Goal: Information Seeking & Learning: Learn about a topic

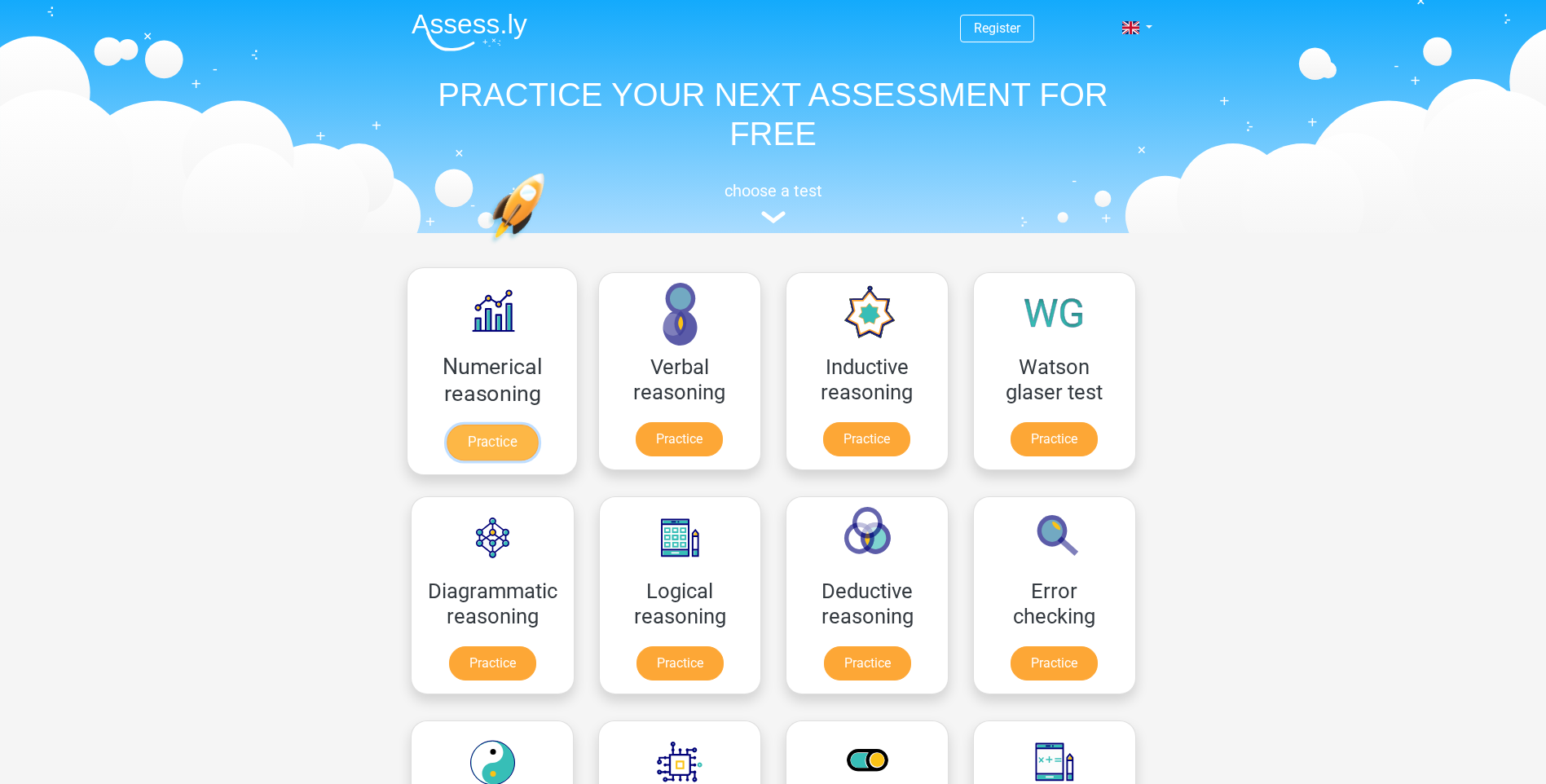
click at [493, 431] on link "Practice" at bounding box center [491, 442] width 91 height 35
click at [500, 661] on link "Practice" at bounding box center [492, 666] width 91 height 35
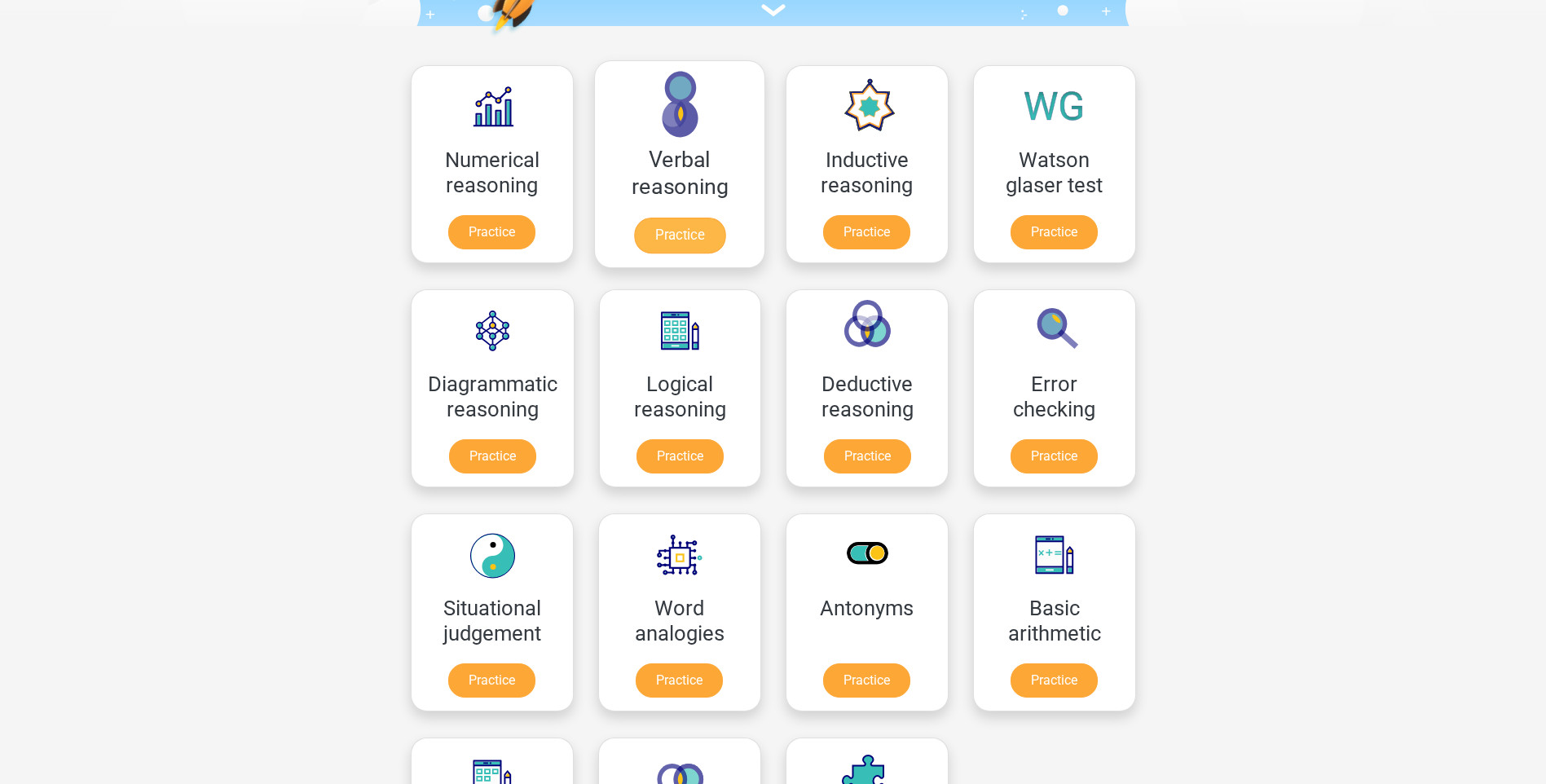
scroll to position [245, 0]
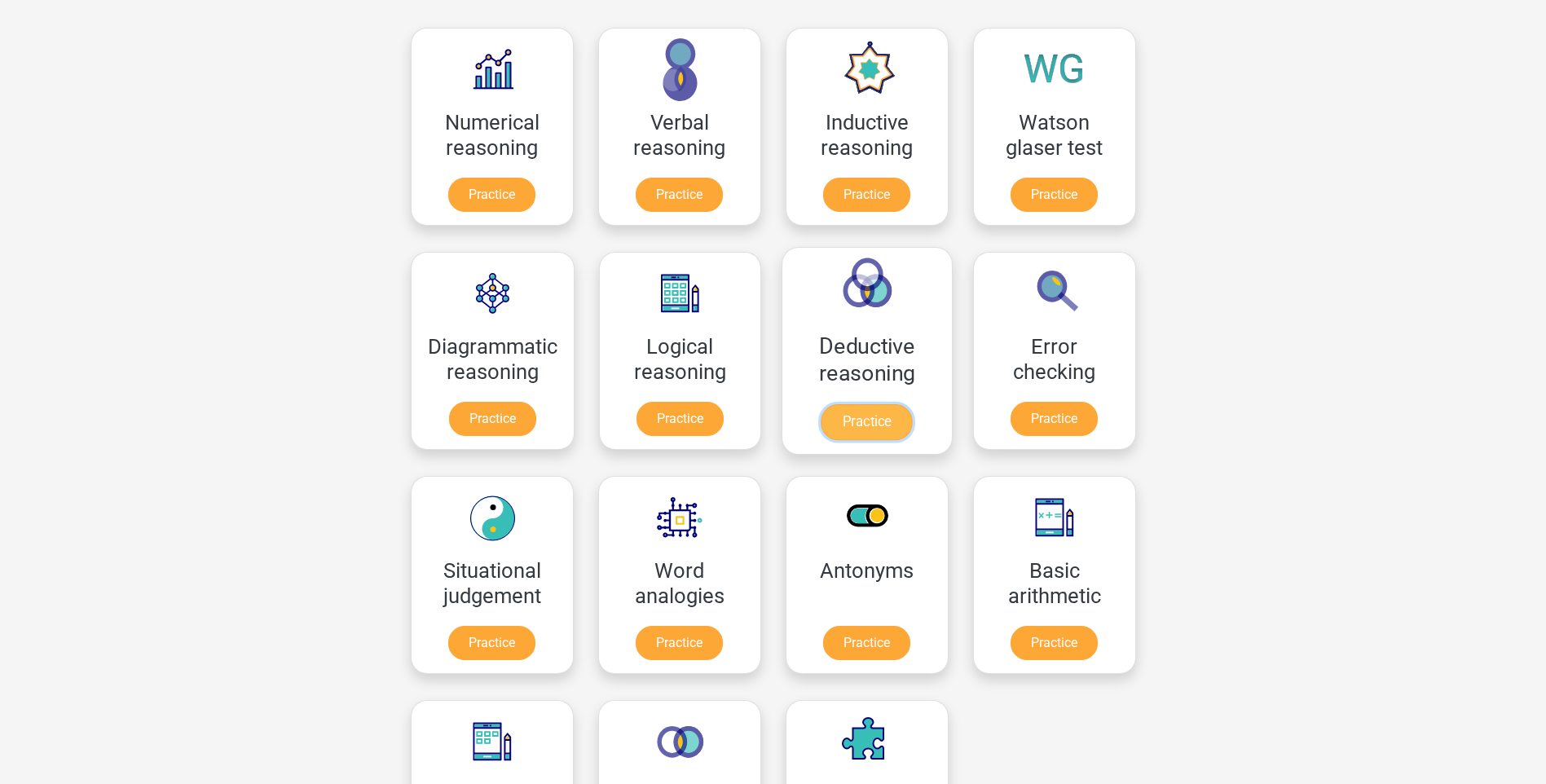
click at [856, 422] on link "Practice" at bounding box center [866, 422] width 91 height 35
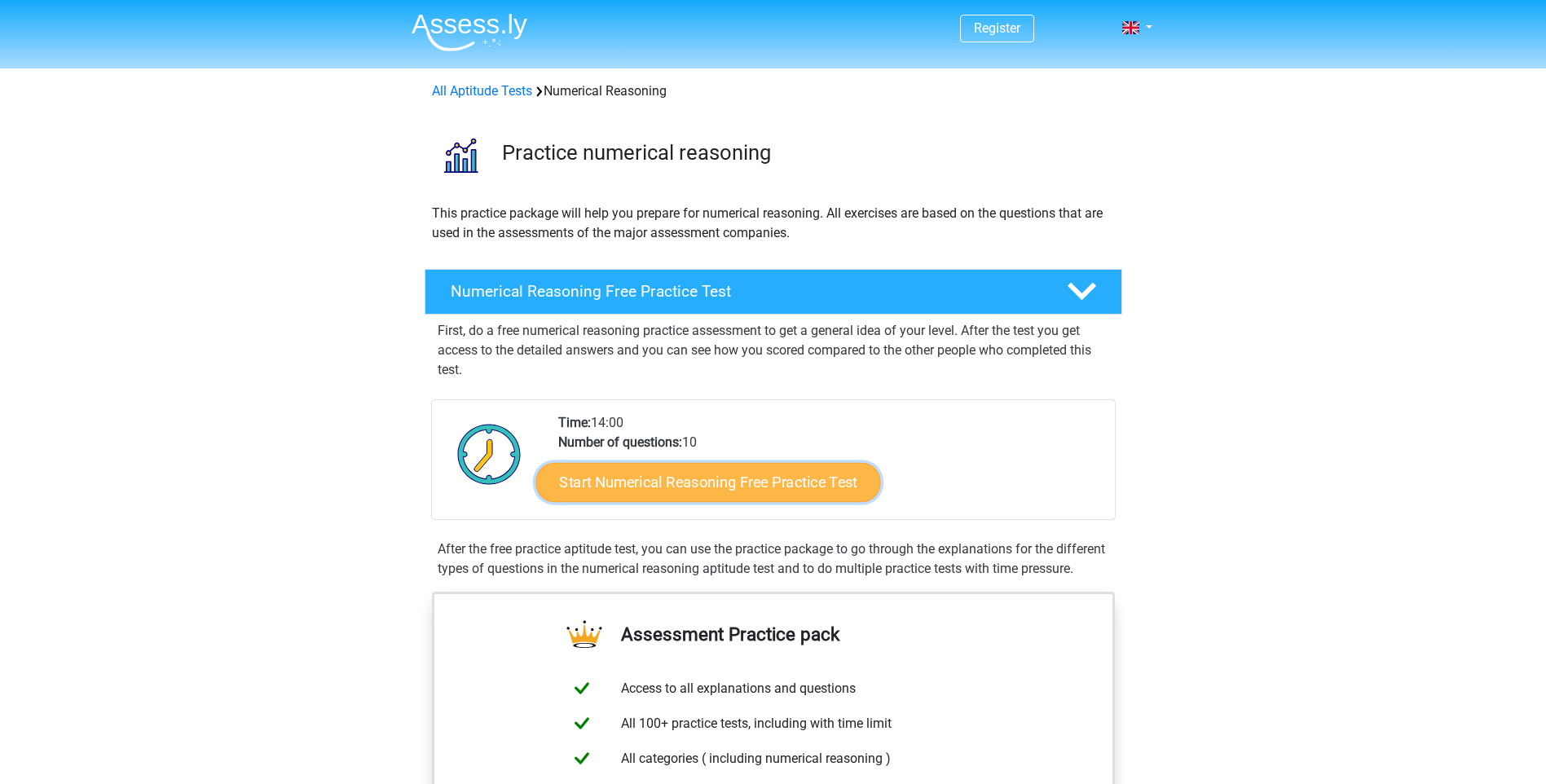
click at [703, 480] on link "Start Numerical Reasoning Free Practice Test" at bounding box center [707, 482] width 345 height 39
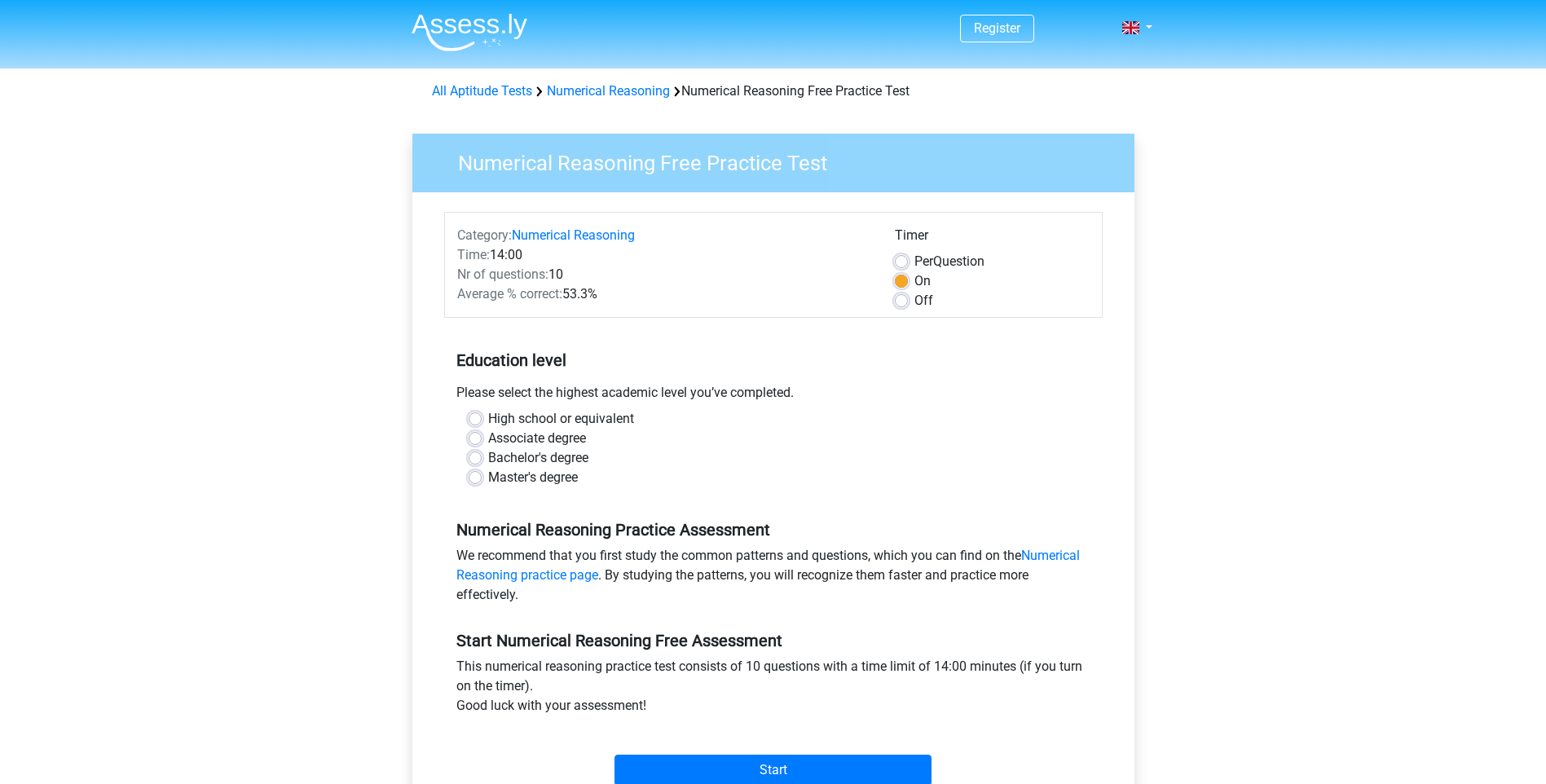
click at [507, 419] on label "High school or equivalent" at bounding box center [561, 419] width 146 height 19
click at [482, 419] on input "High school or equivalent" at bounding box center [475, 417] width 13 height 16
radio input "true"
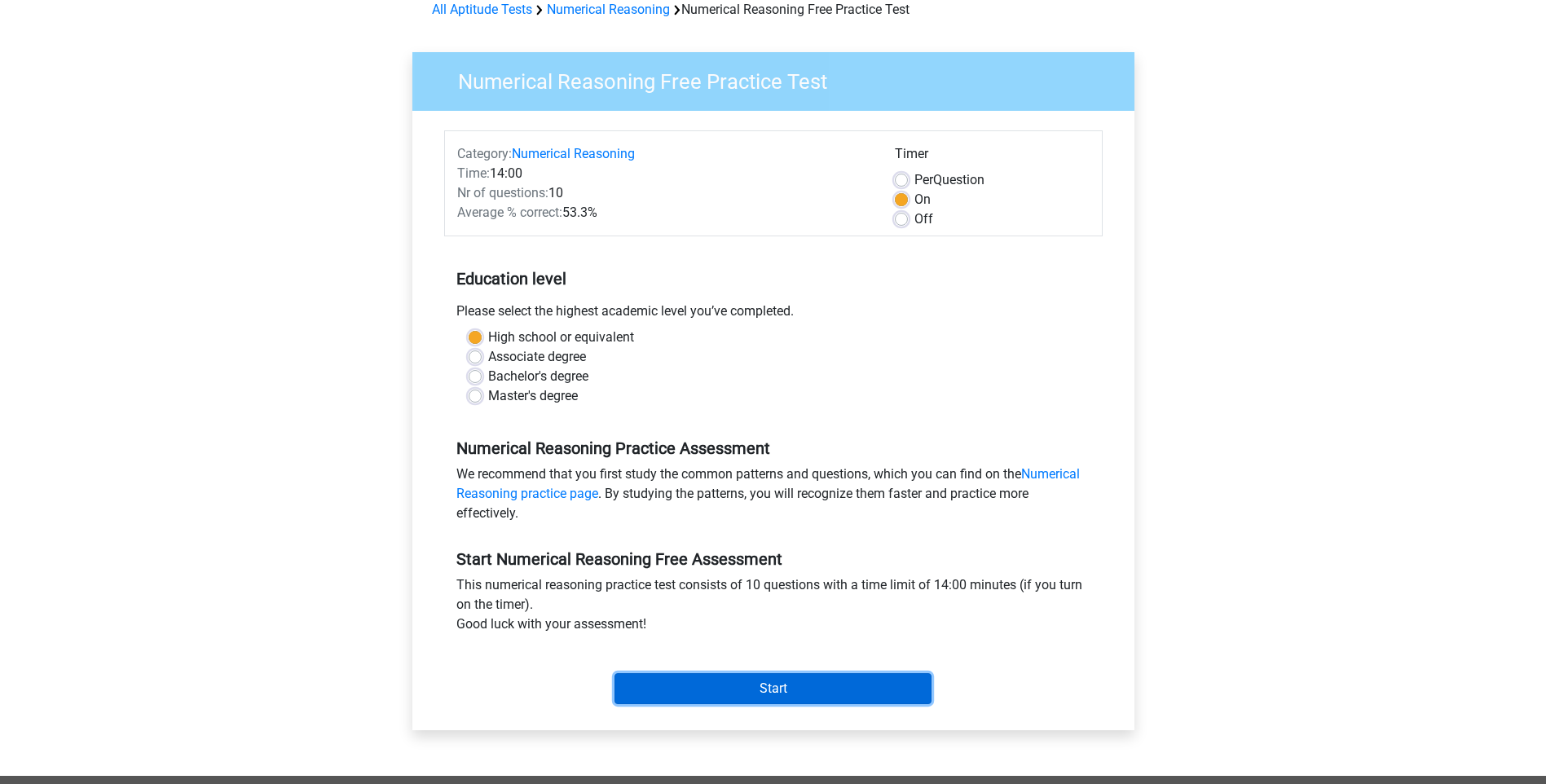
click at [791, 689] on input "Start" at bounding box center [773, 688] width 317 height 31
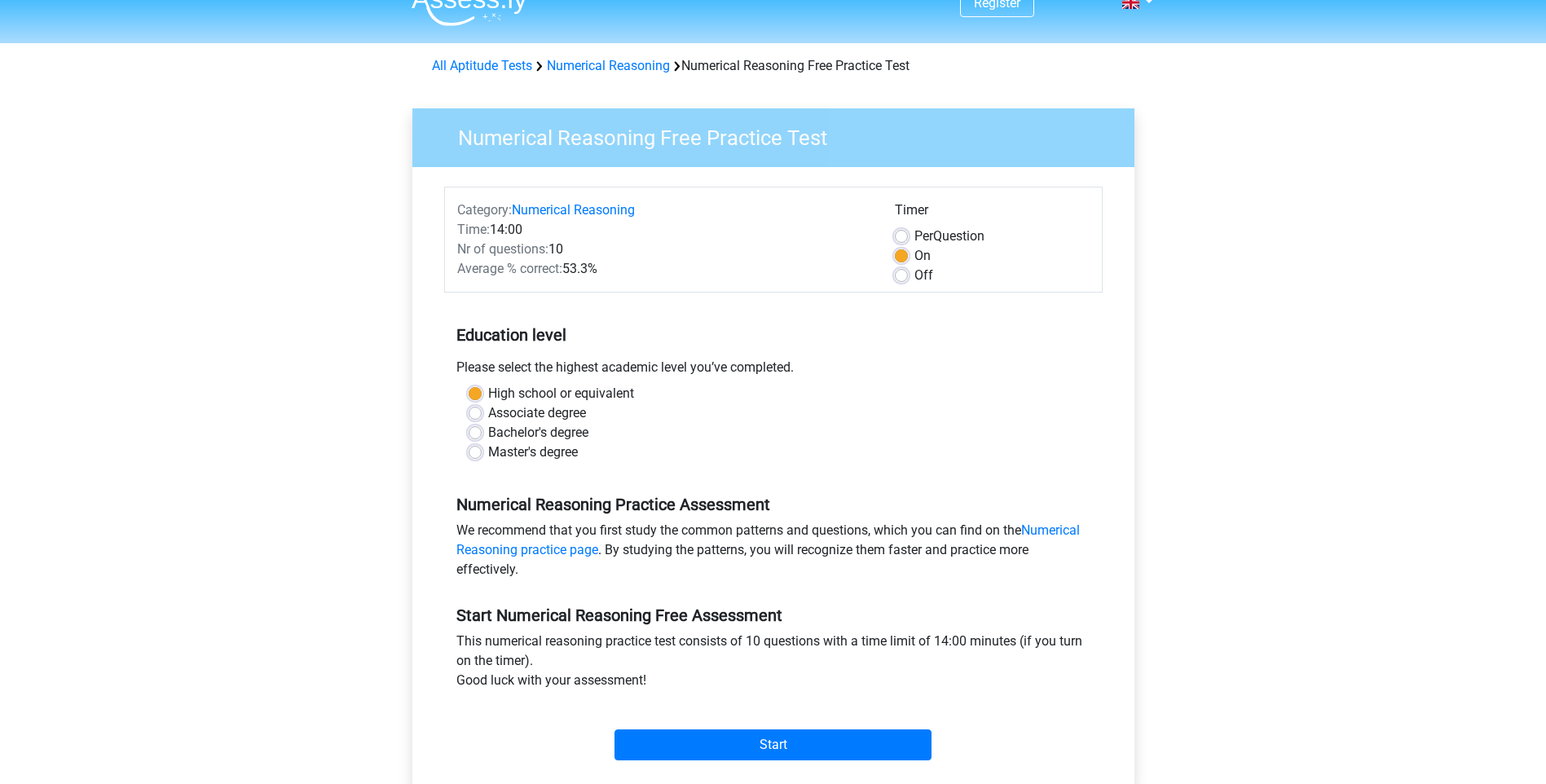
scroll to position [0, 0]
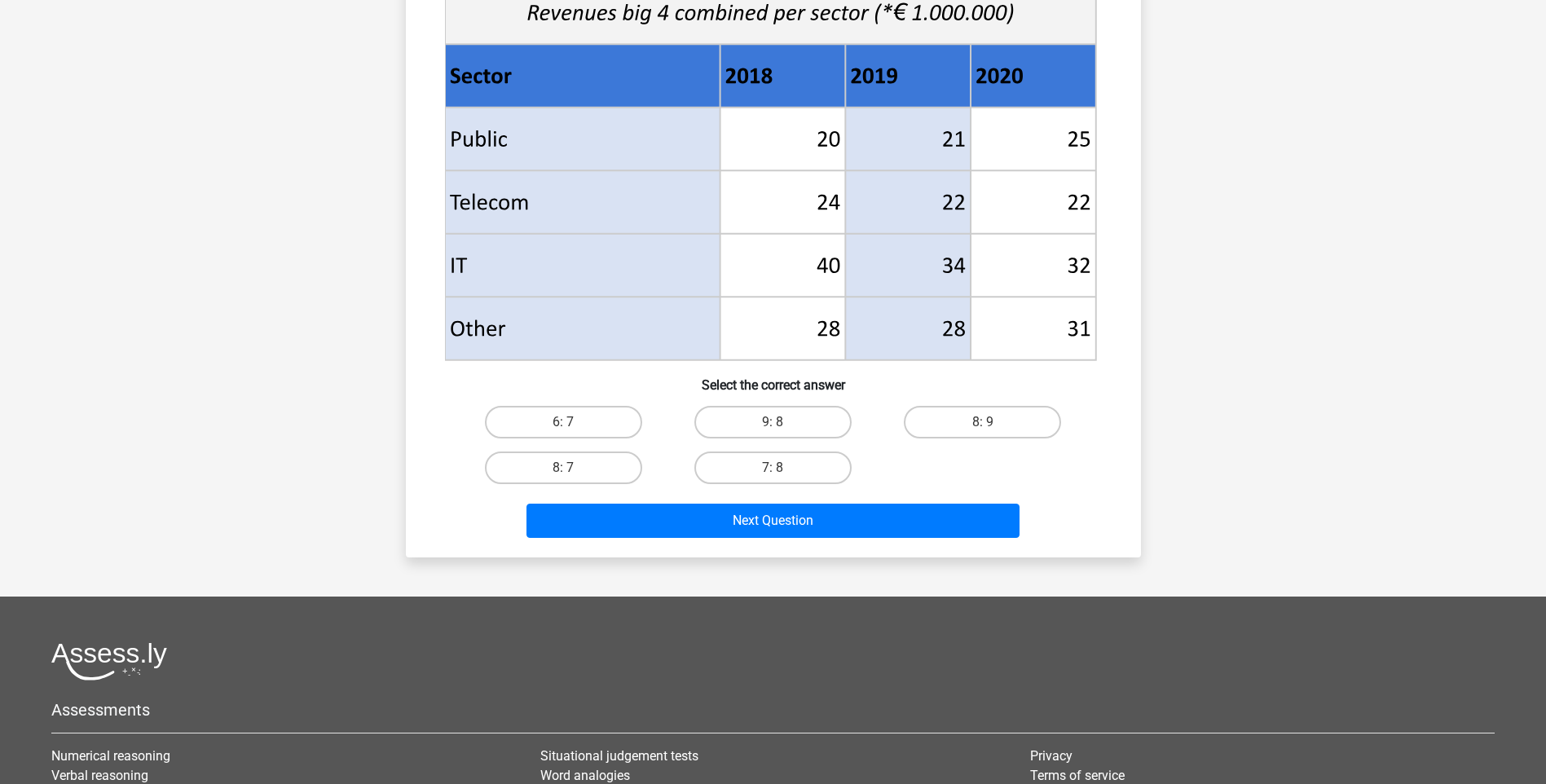
scroll to position [652, 0]
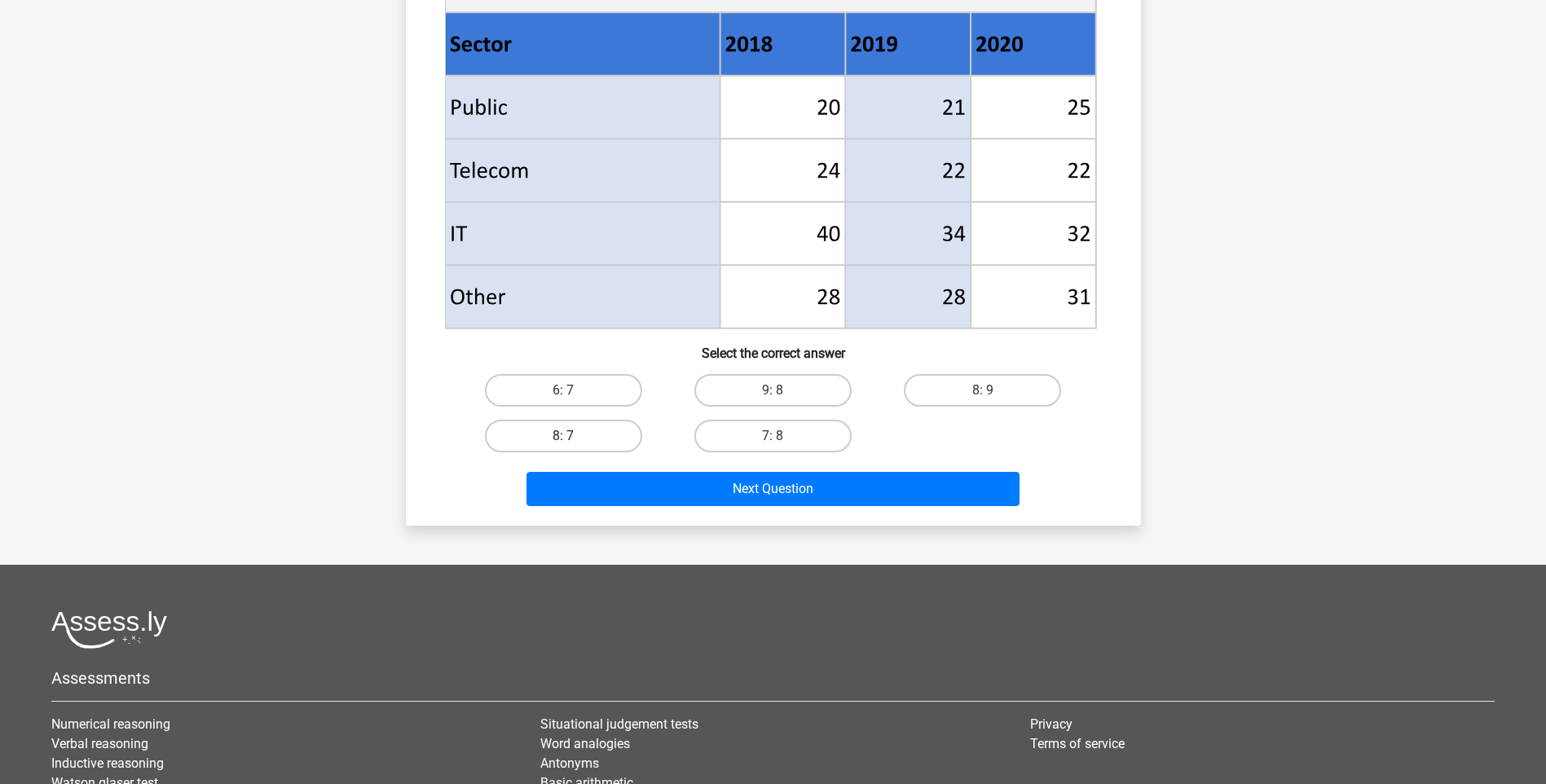
click at [594, 442] on label "8: 7" at bounding box center [563, 436] width 158 height 33
click at [574, 442] on input "8: 7" at bounding box center [569, 441] width 11 height 11
radio input "true"
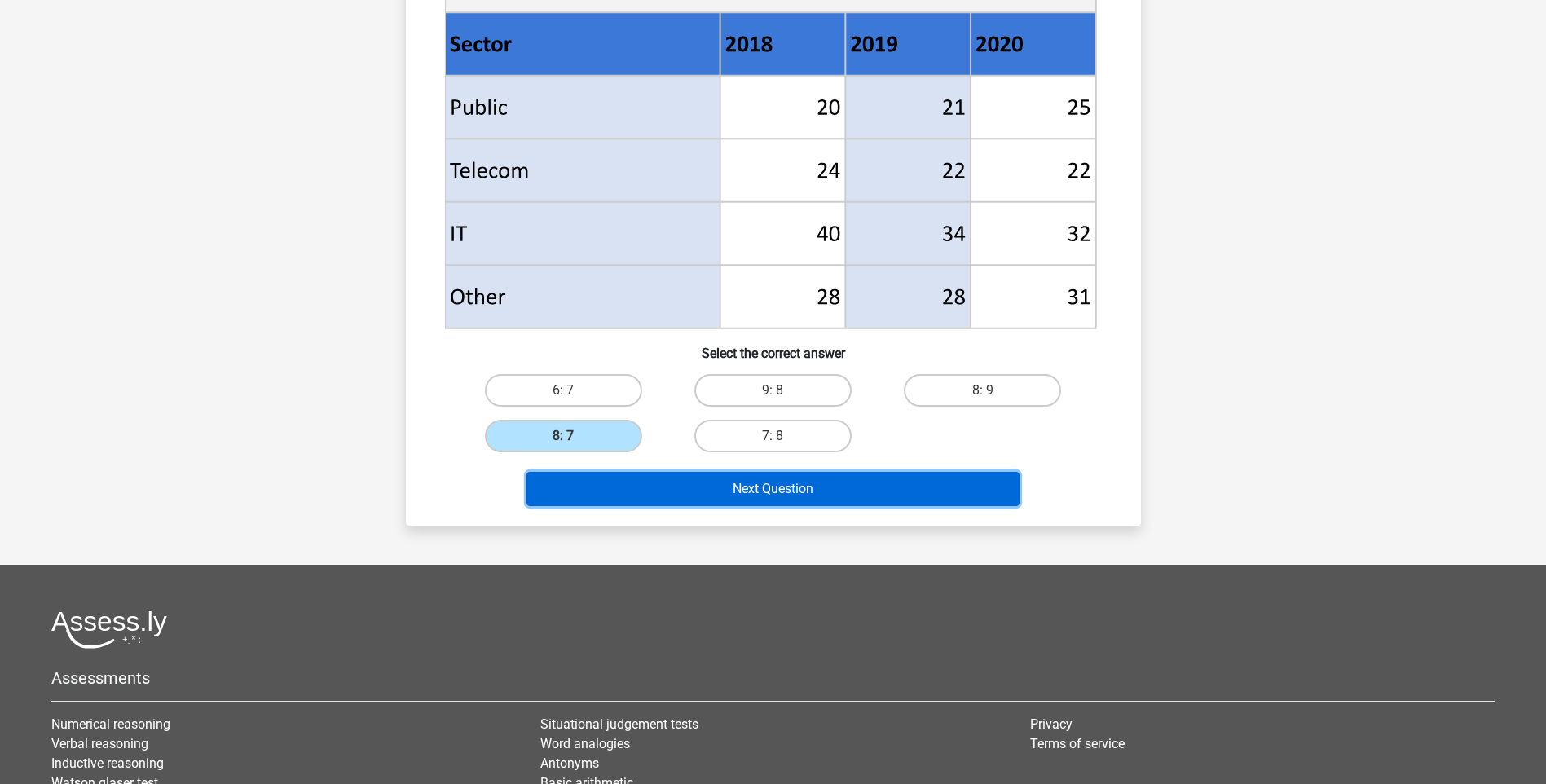
click at [815, 486] on button "Next Question" at bounding box center [773, 489] width 493 height 35
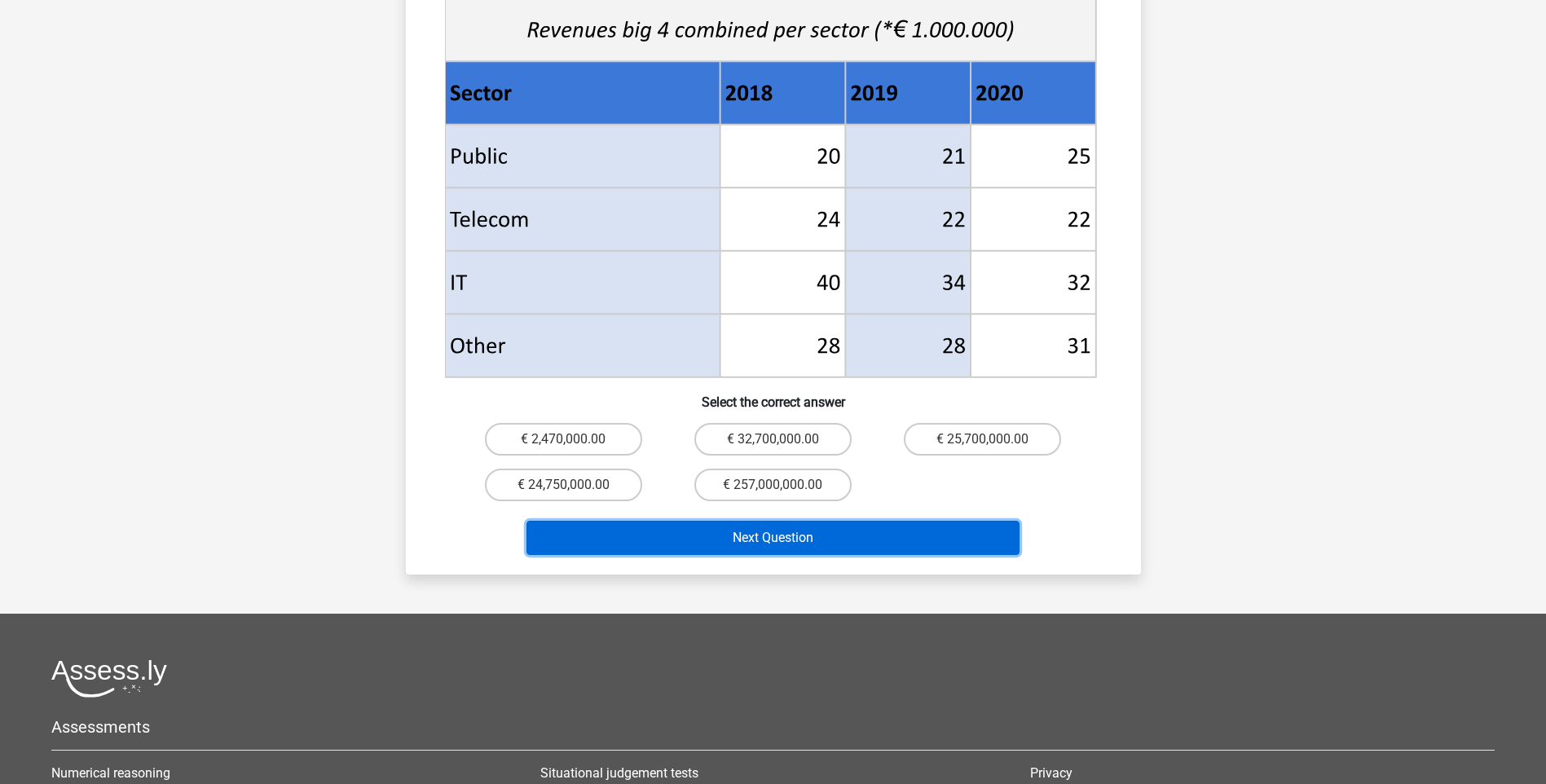
click at [955, 521] on button "Next Question" at bounding box center [773, 538] width 493 height 35
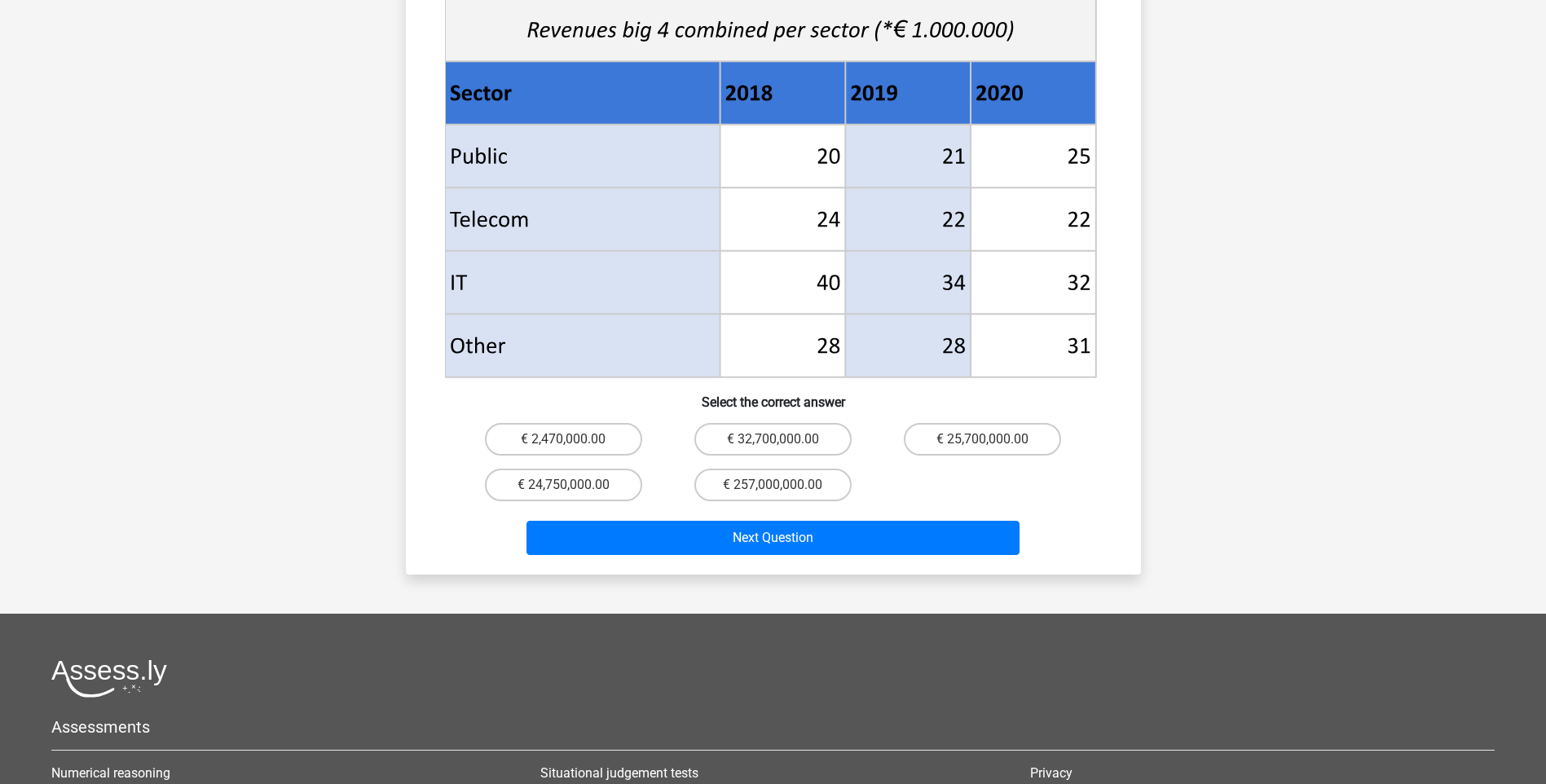
click at [1130, 567] on div "Register Nederlands English" at bounding box center [773, 196] width 1546 height 1696
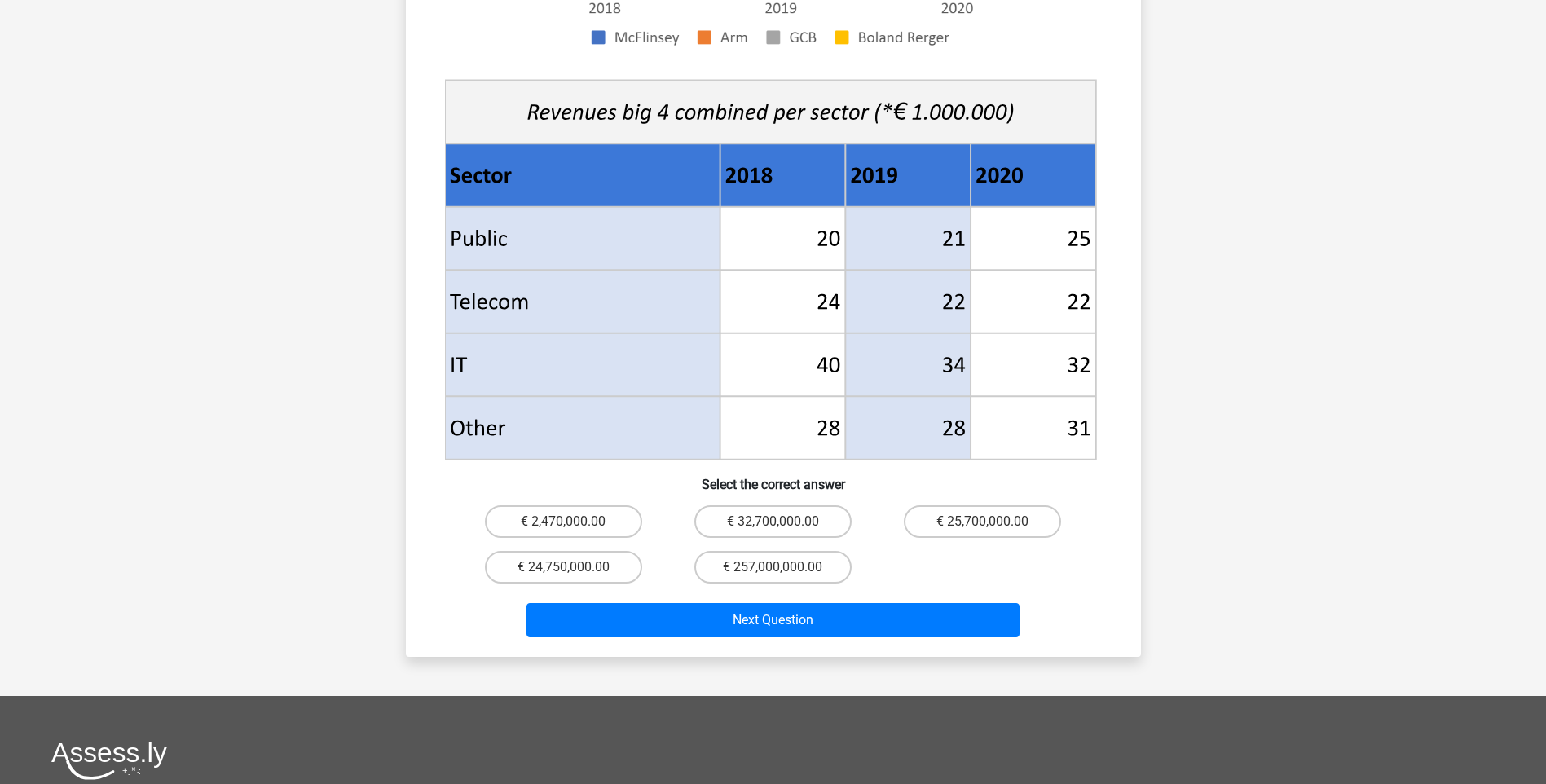
scroll to position [571, 0]
click at [578, 504] on label "€ 2,470,000.00" at bounding box center [563, 520] width 158 height 33
click at [574, 521] on input "€ 2,470,000.00" at bounding box center [569, 526] width 11 height 11
radio input "true"
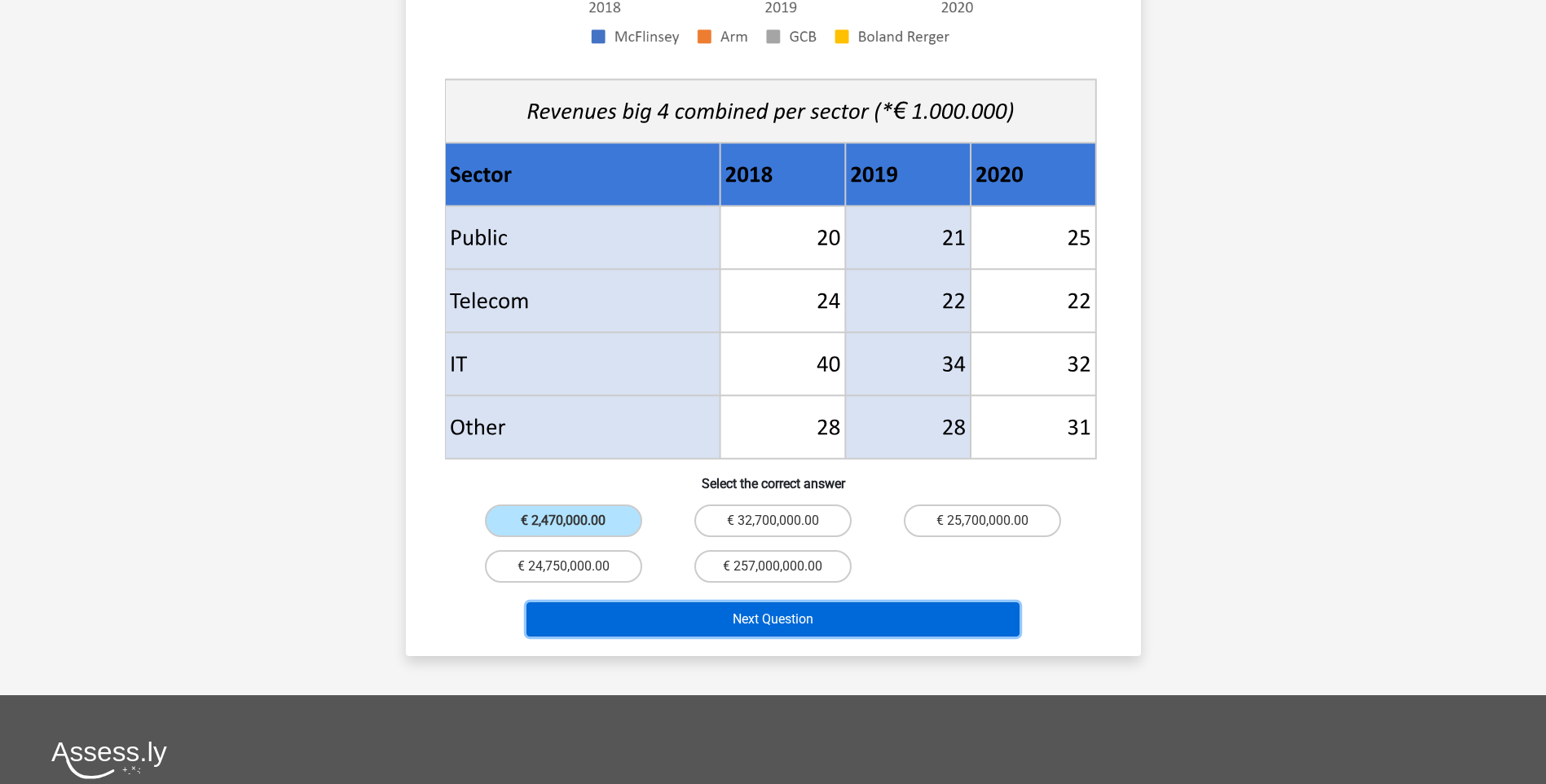
click at [866, 602] on button "Next Question" at bounding box center [773, 619] width 493 height 35
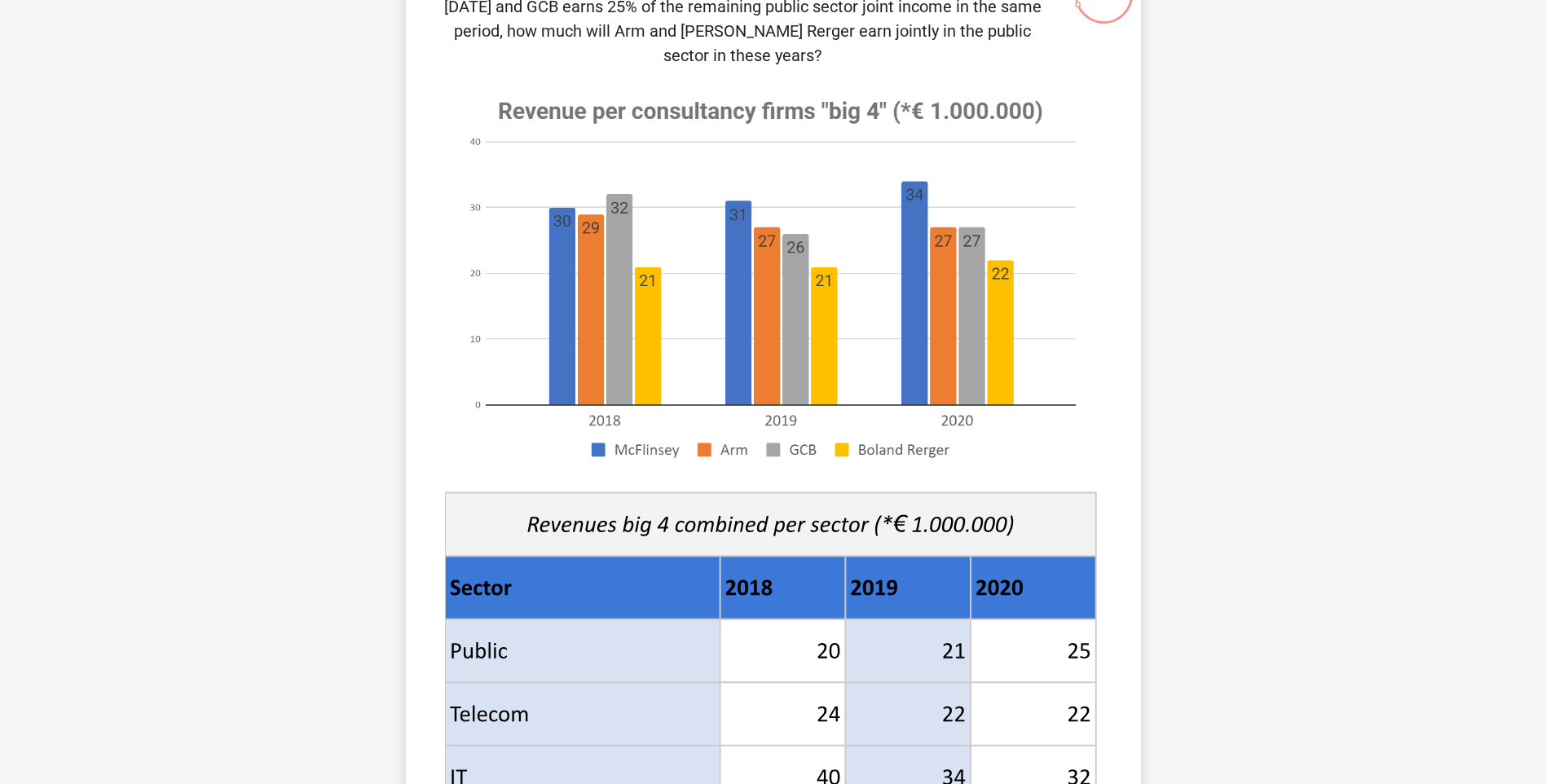
scroll to position [82, 0]
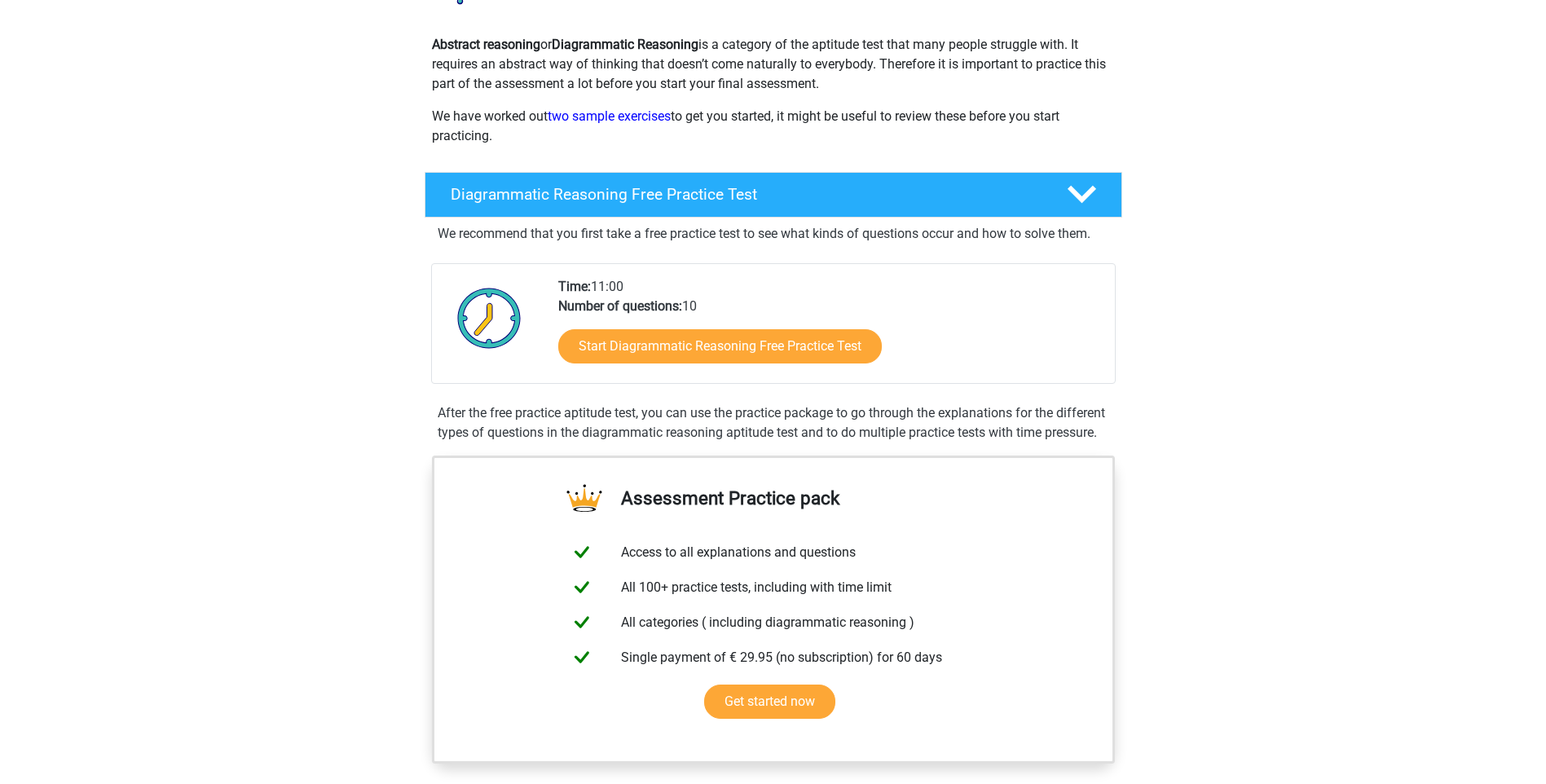
scroll to position [163, 0]
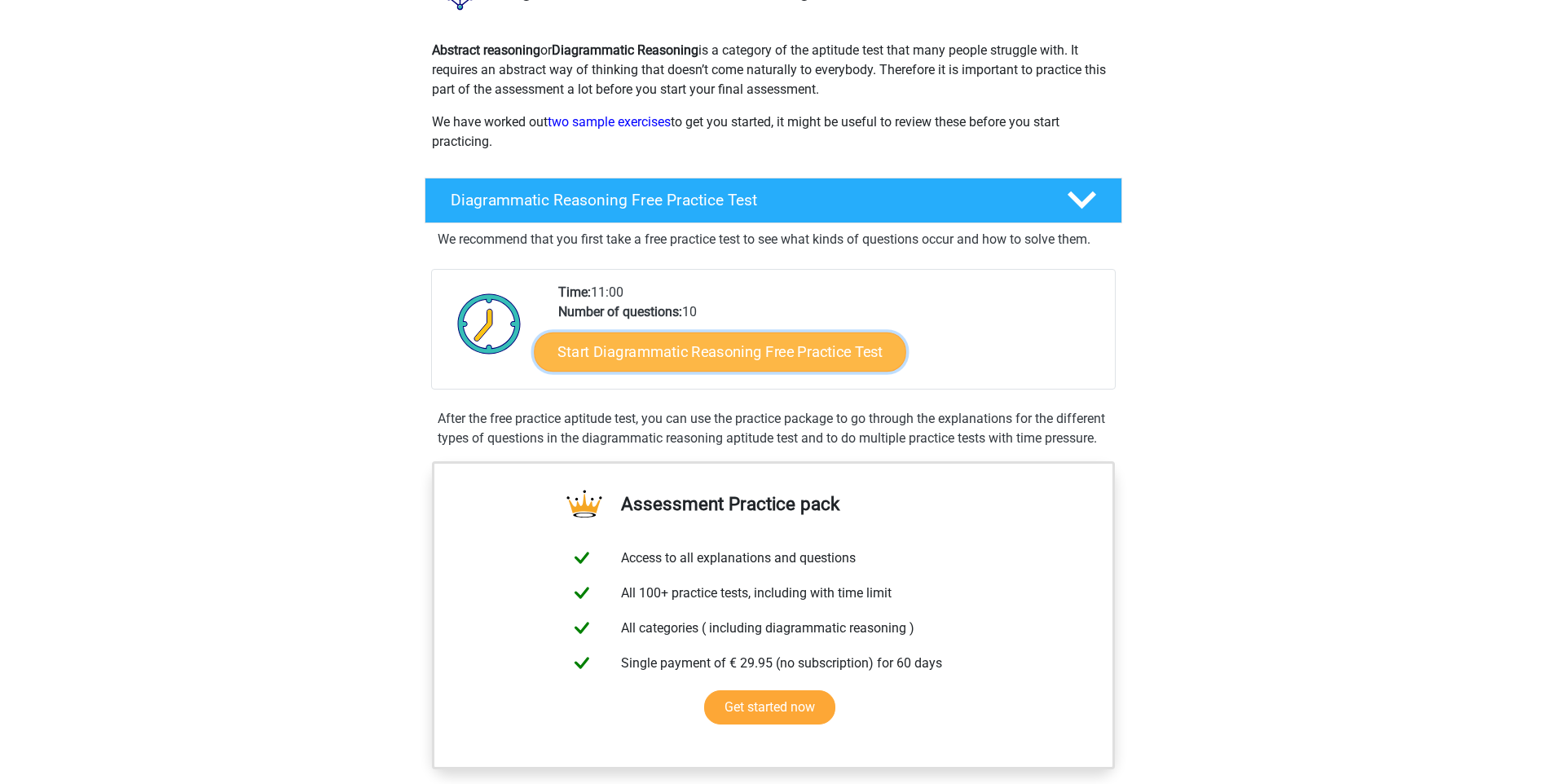
click at [765, 366] on link "Start Diagrammatic Reasoning Free Practice Test" at bounding box center [719, 351] width 372 height 39
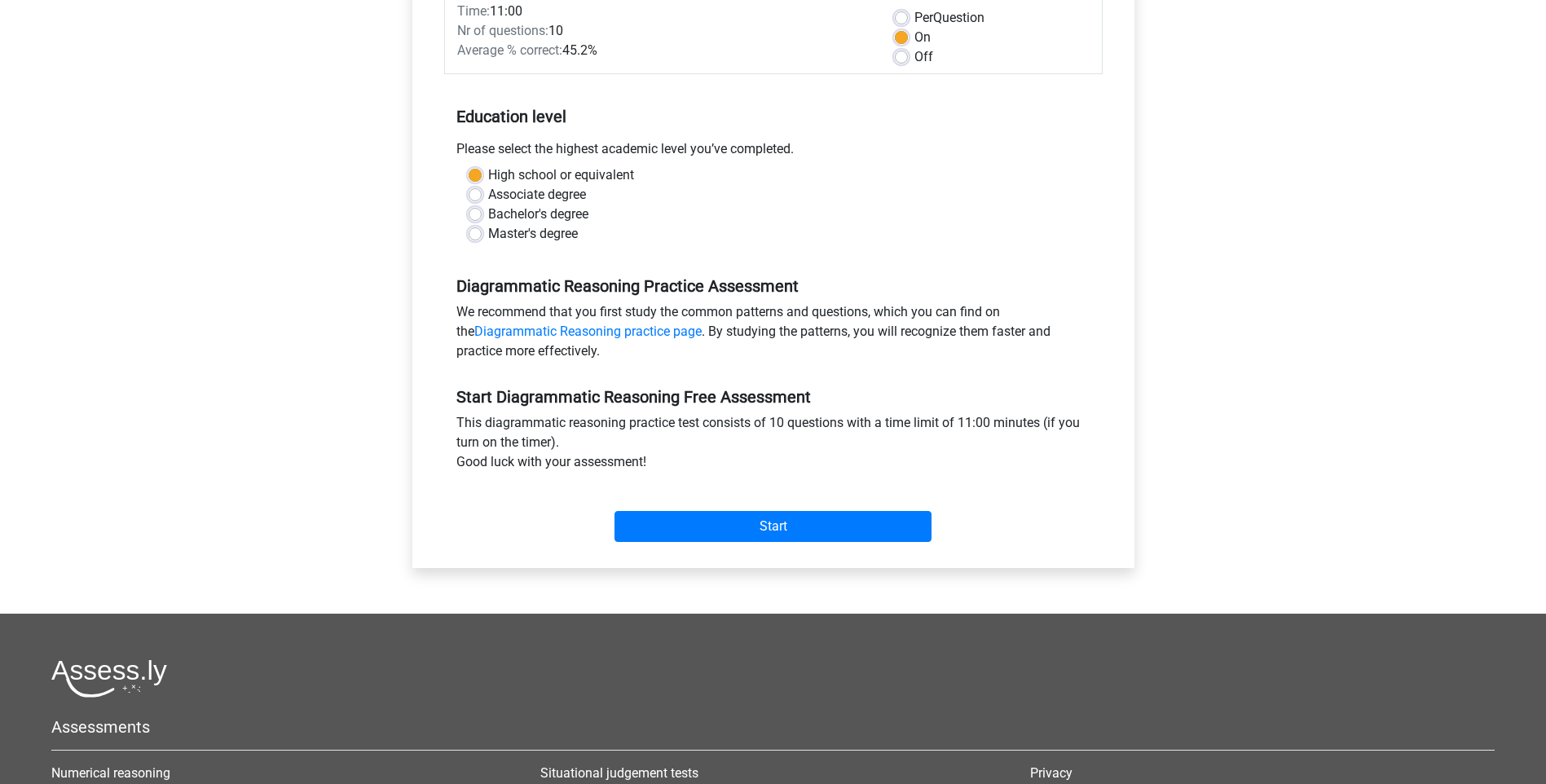
scroll to position [245, 0]
click at [734, 508] on div "Start" at bounding box center [773, 512] width 658 height 57
click at [738, 524] on input "Start" at bounding box center [773, 525] width 317 height 31
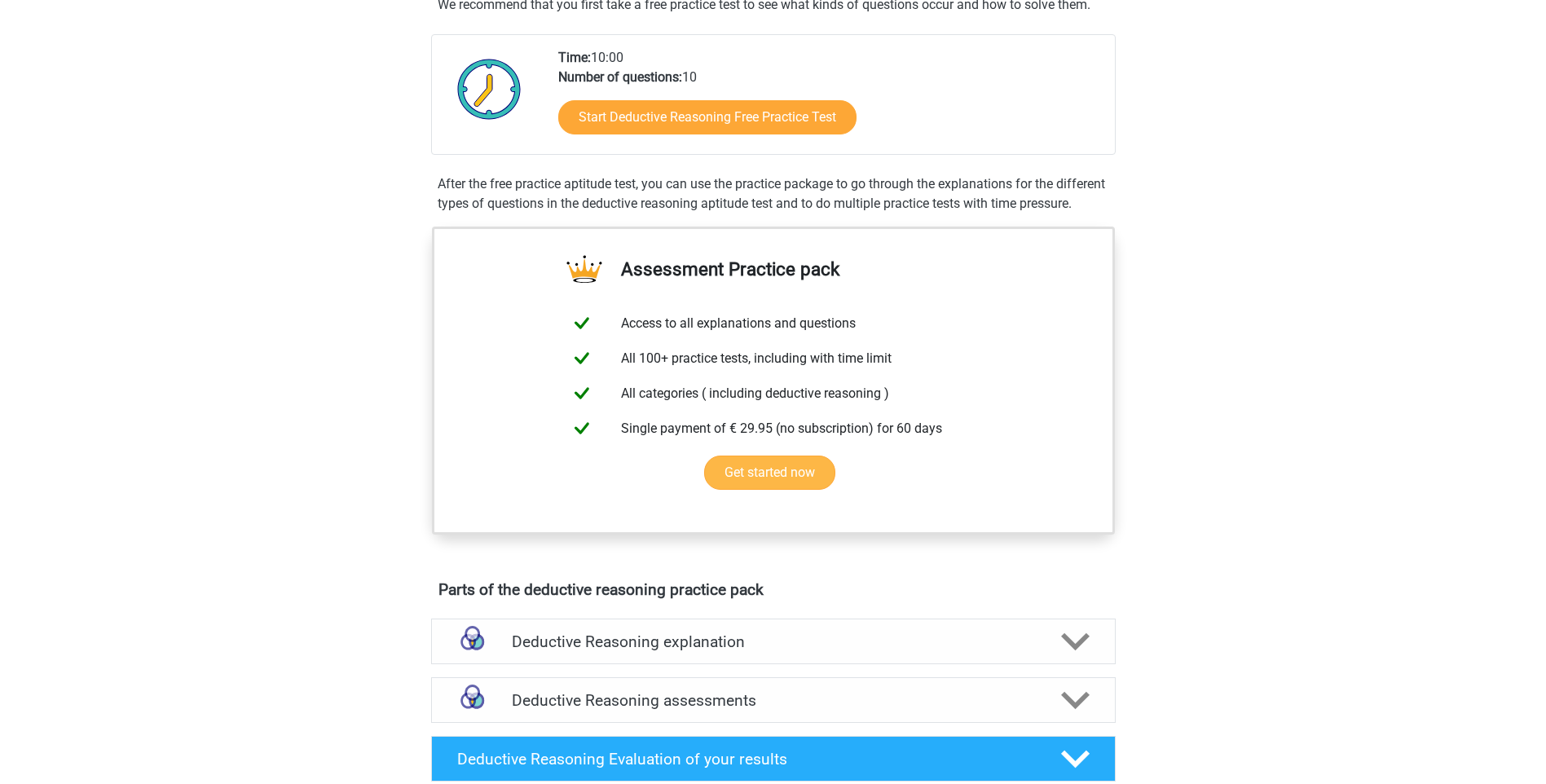
scroll to position [408, 0]
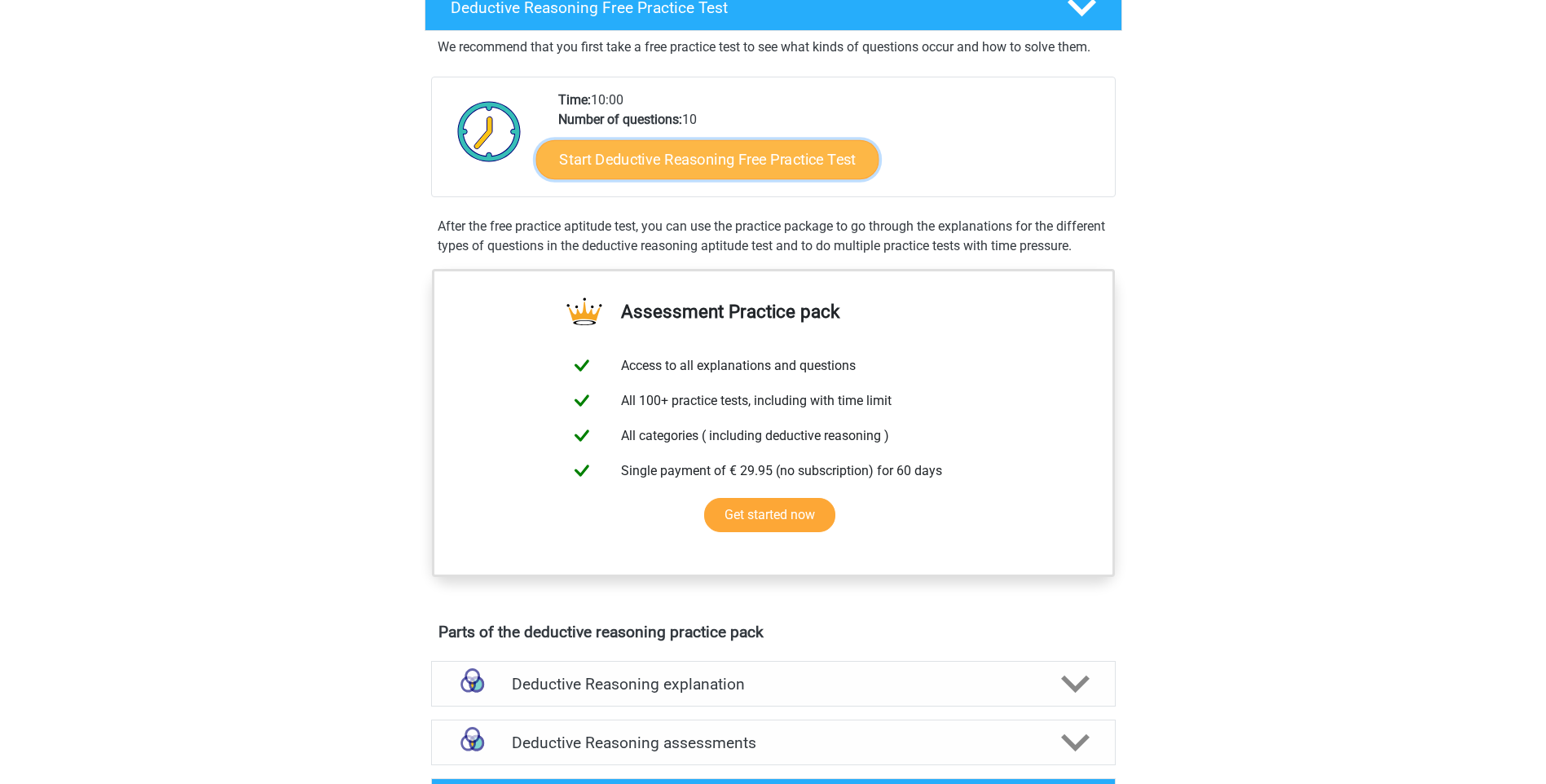
click at [711, 159] on link "Start Deductive Reasoning Free Practice Test" at bounding box center [706, 159] width 343 height 39
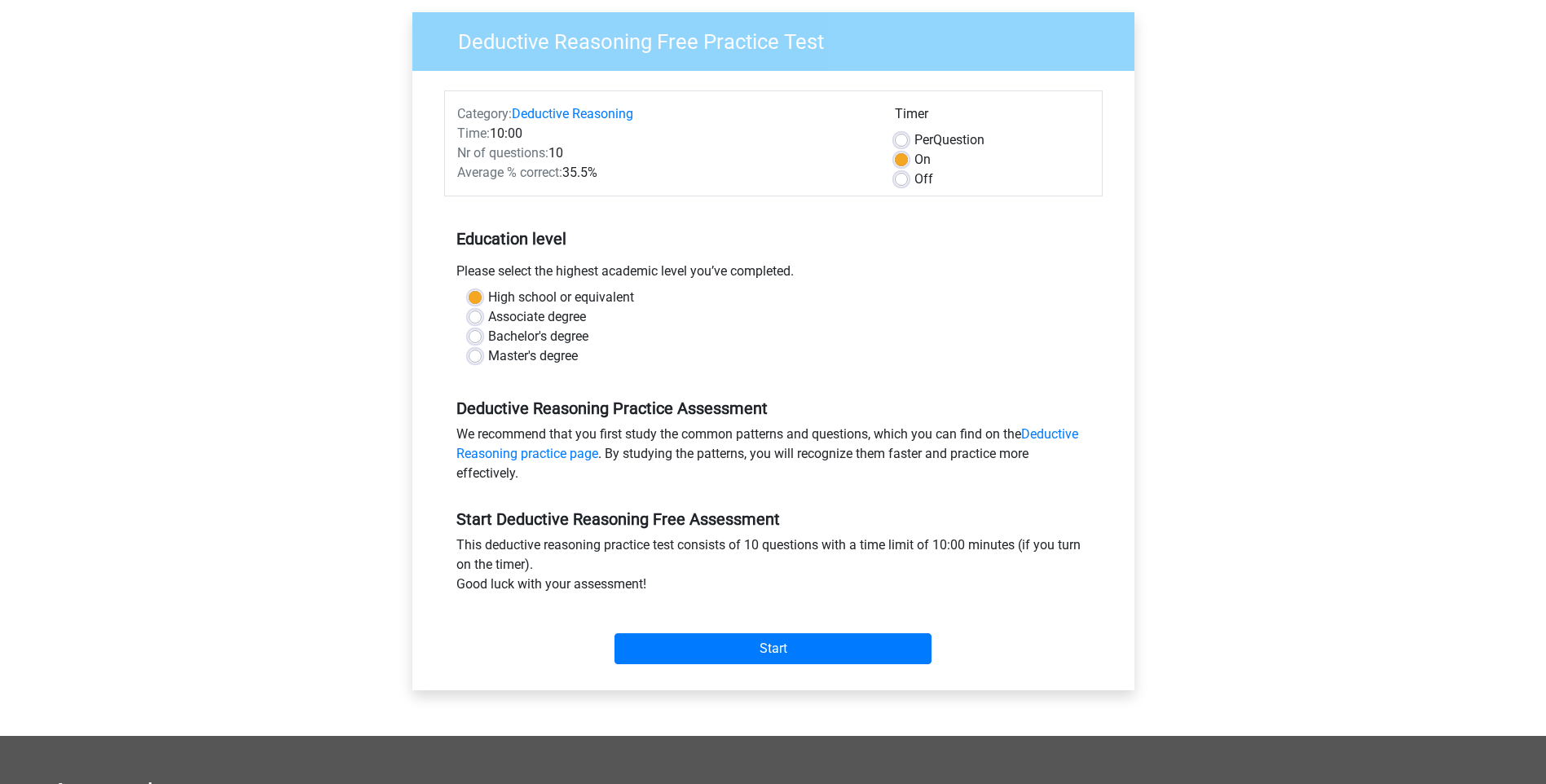
scroll to position [163, 0]
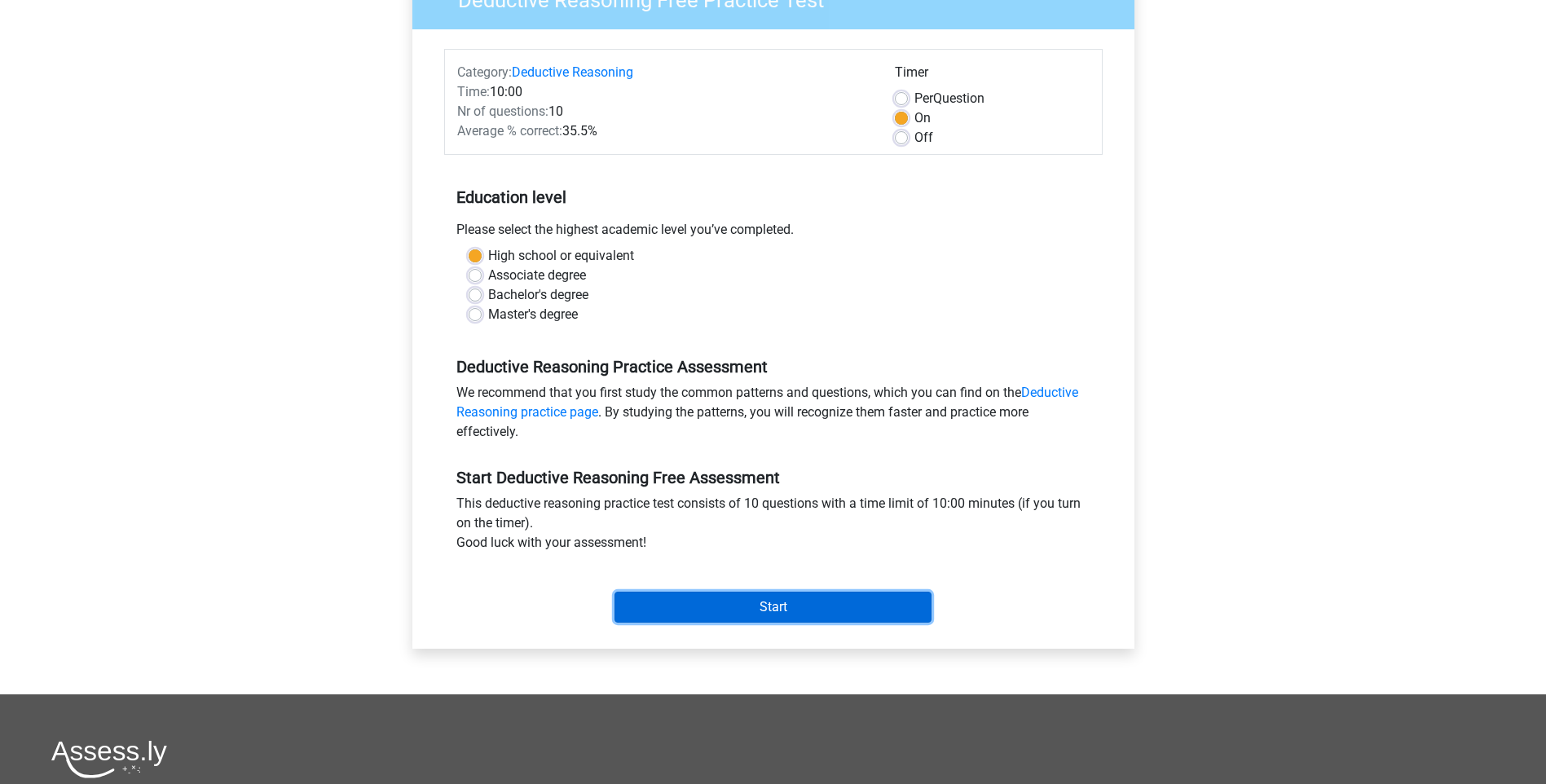
click at [761, 608] on input "Start" at bounding box center [773, 607] width 317 height 31
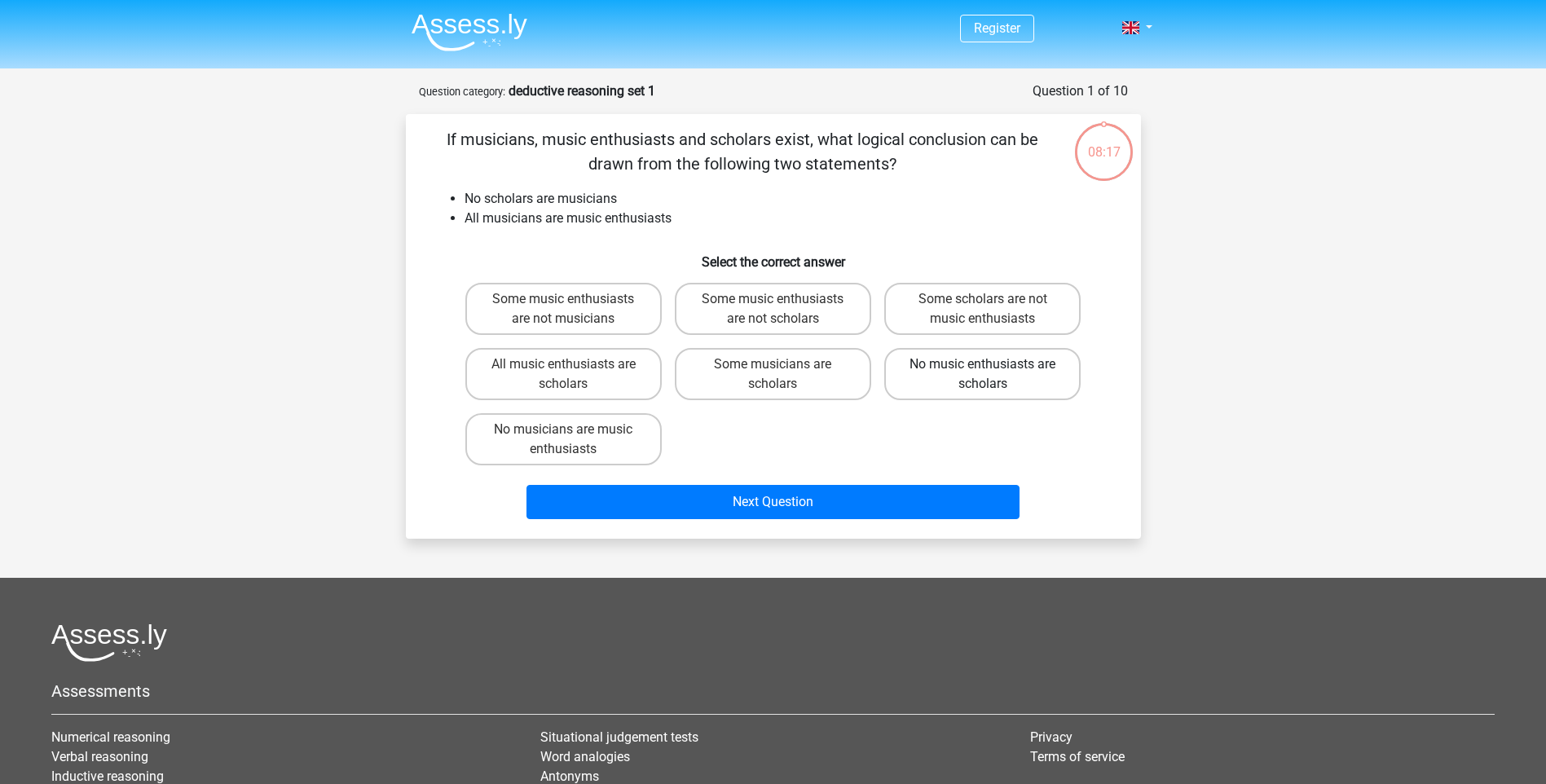
click at [991, 381] on label "No music enthusiasts are scholars" at bounding box center [983, 374] width 197 height 52
click at [991, 375] on input "No music enthusiasts are scholars" at bounding box center [988, 369] width 11 height 11
radio input "true"
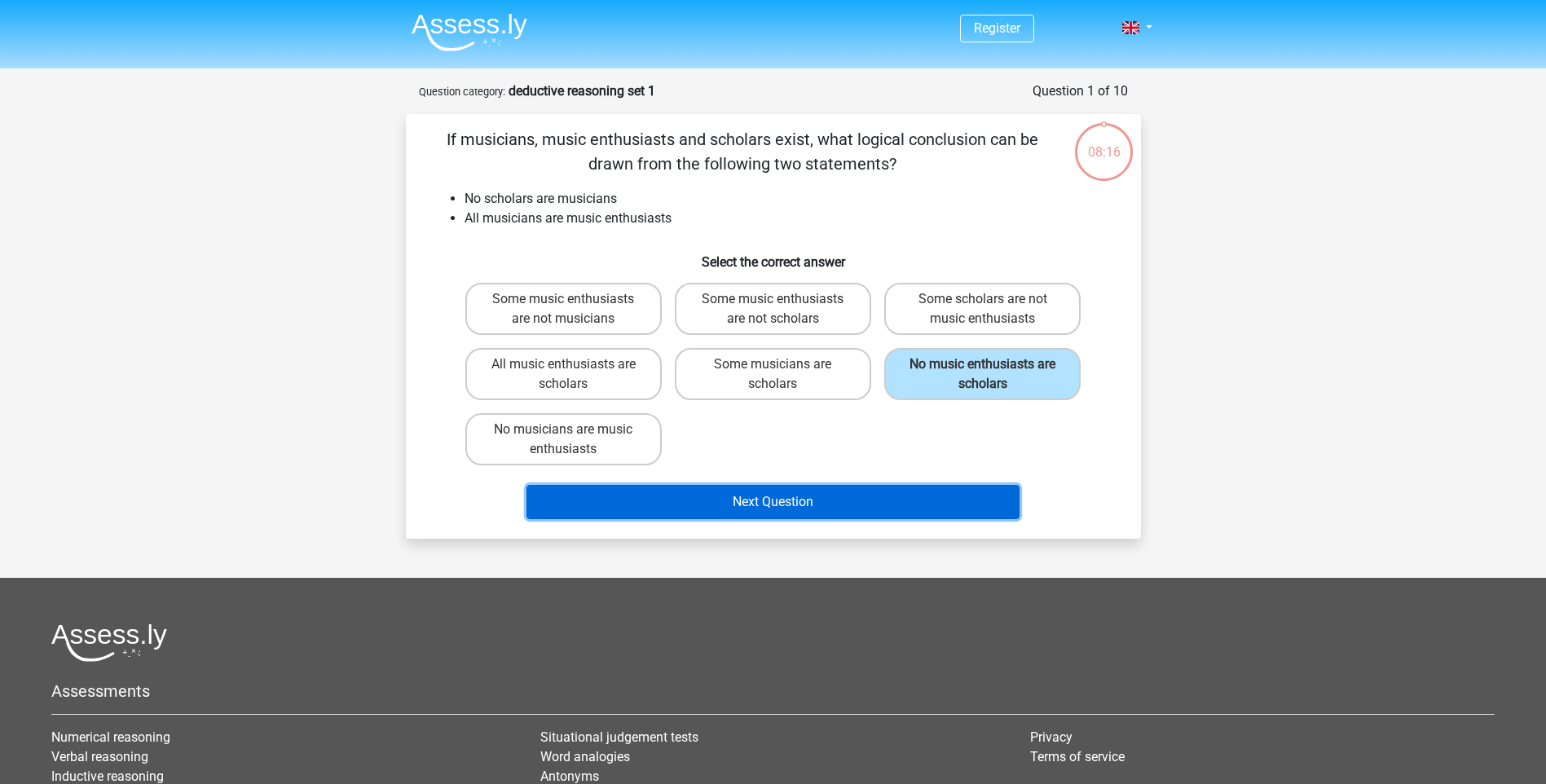
click at [944, 505] on button "Next Question" at bounding box center [773, 501] width 493 height 35
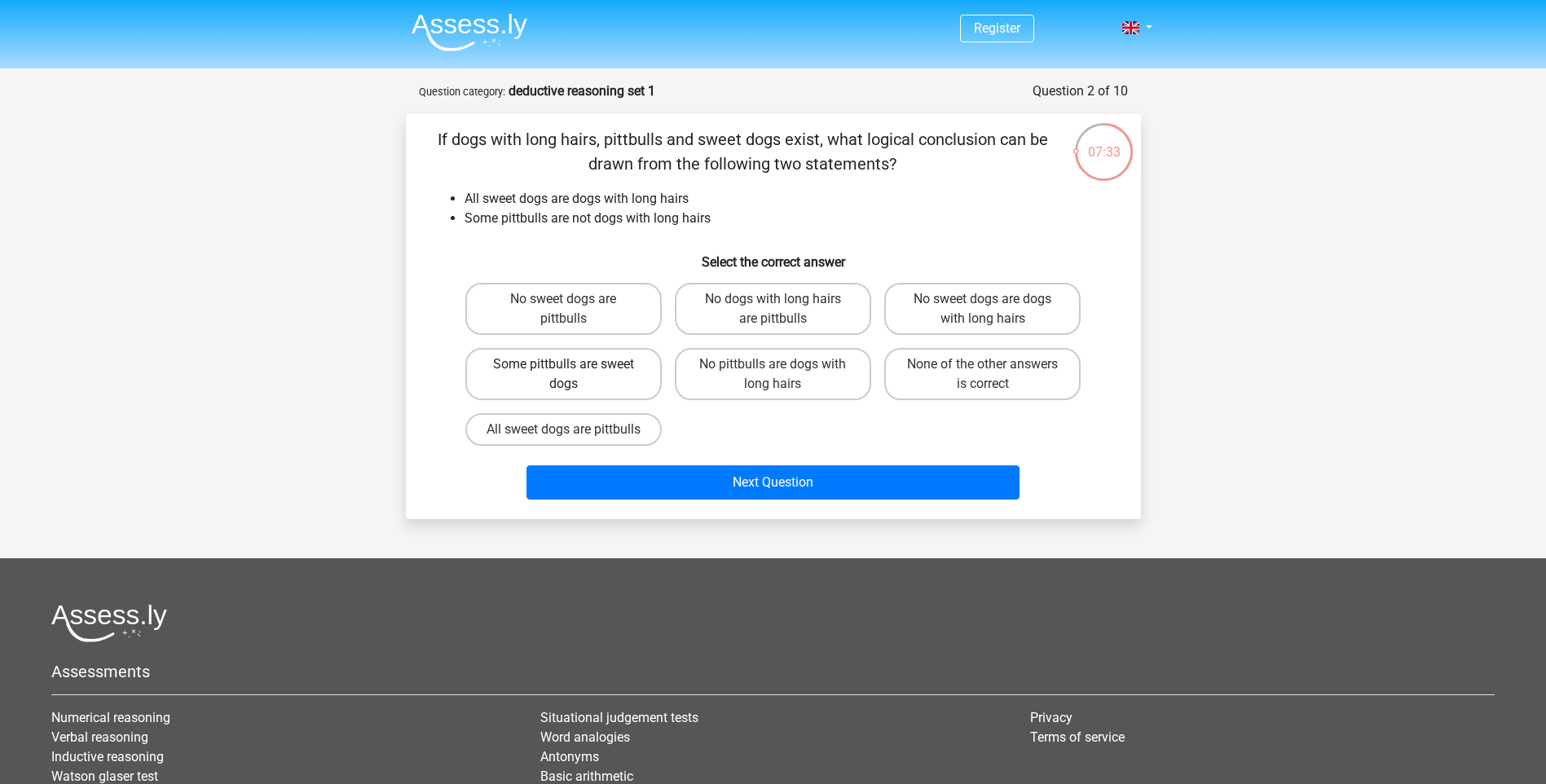
click at [607, 375] on label "Some pittbulls are sweet dogs" at bounding box center [563, 374] width 197 height 52
click at [574, 375] on input "Some pittbulls are sweet dogs" at bounding box center [569, 369] width 11 height 11
radio input "true"
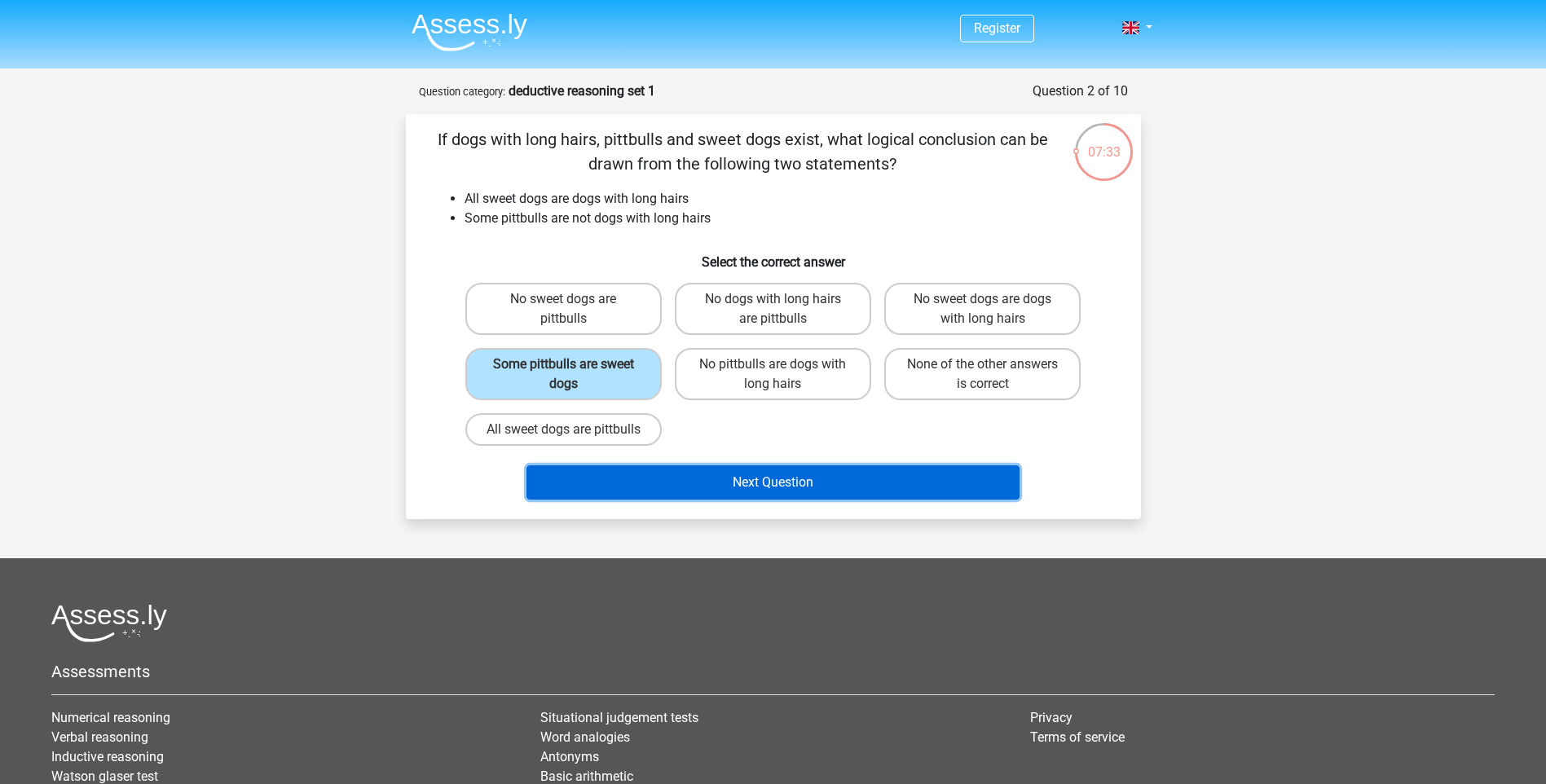
click at [773, 500] on button "Next Question" at bounding box center [773, 482] width 493 height 35
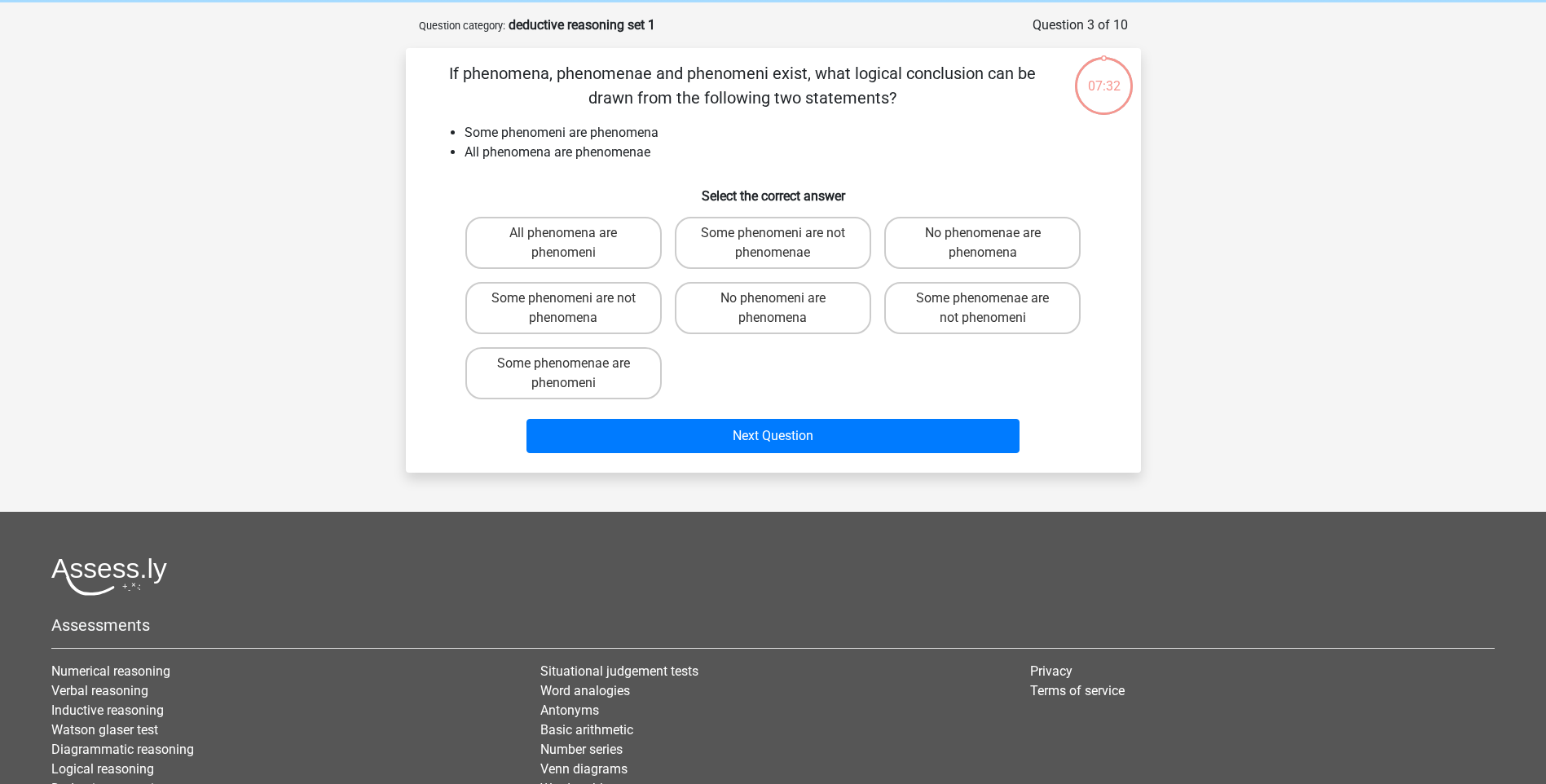
scroll to position [82, 0]
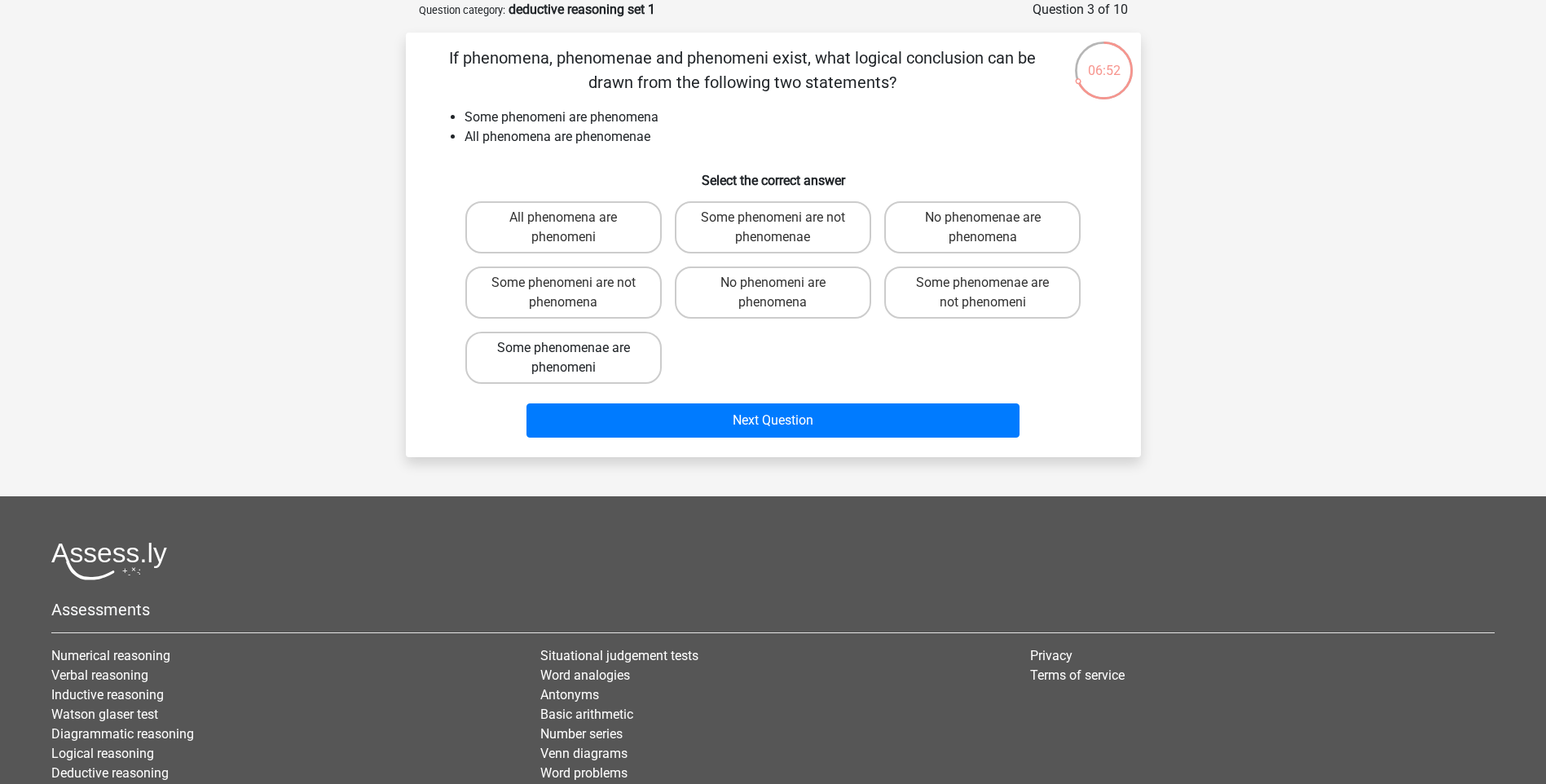
click at [633, 371] on label "Some phenomenae are phenomeni" at bounding box center [563, 357] width 197 height 52
click at [574, 359] on input "Some phenomenae are phenomeni" at bounding box center [569, 353] width 11 height 11
radio input "true"
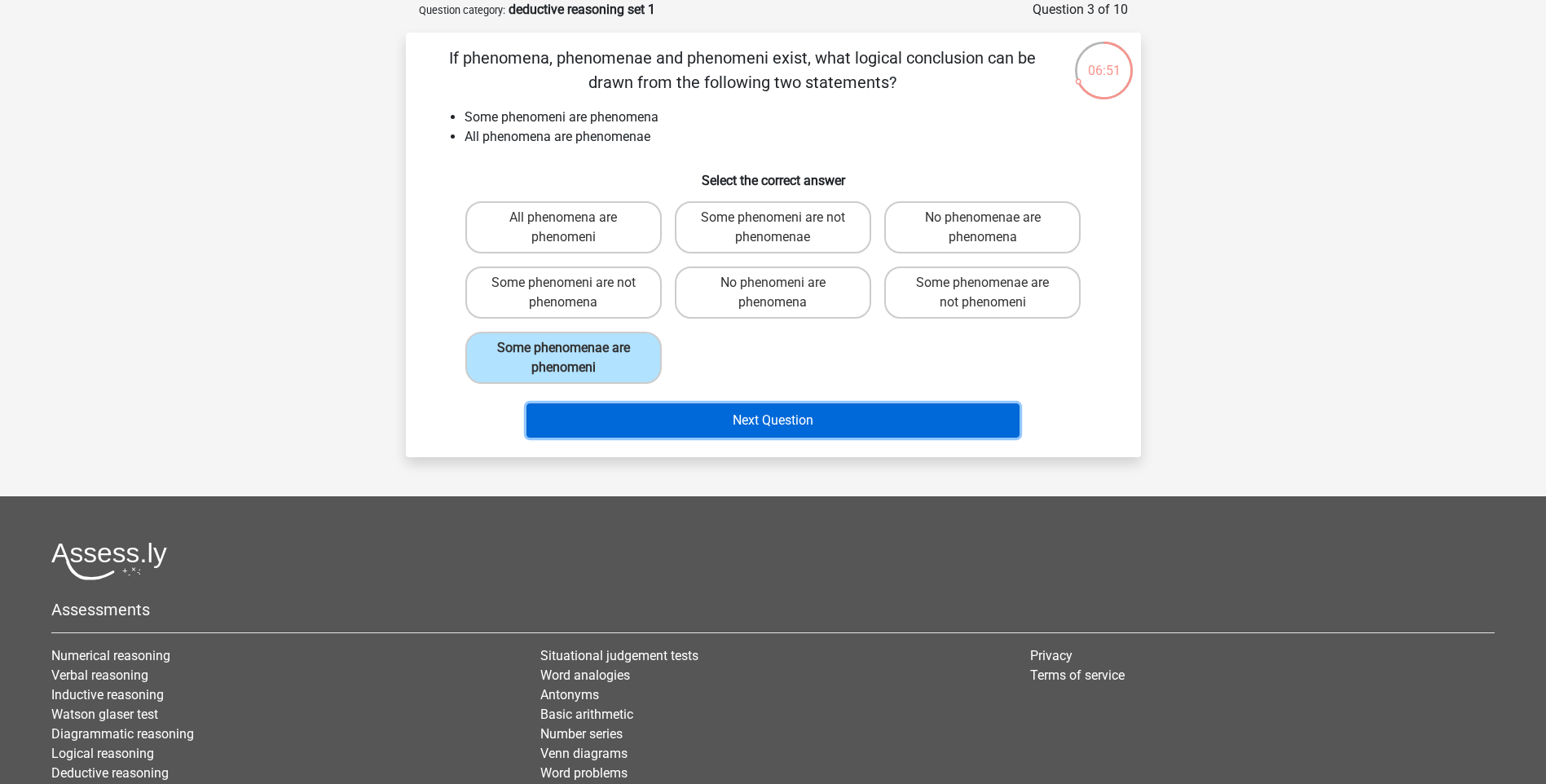
click at [814, 420] on button "Next Question" at bounding box center [773, 420] width 493 height 35
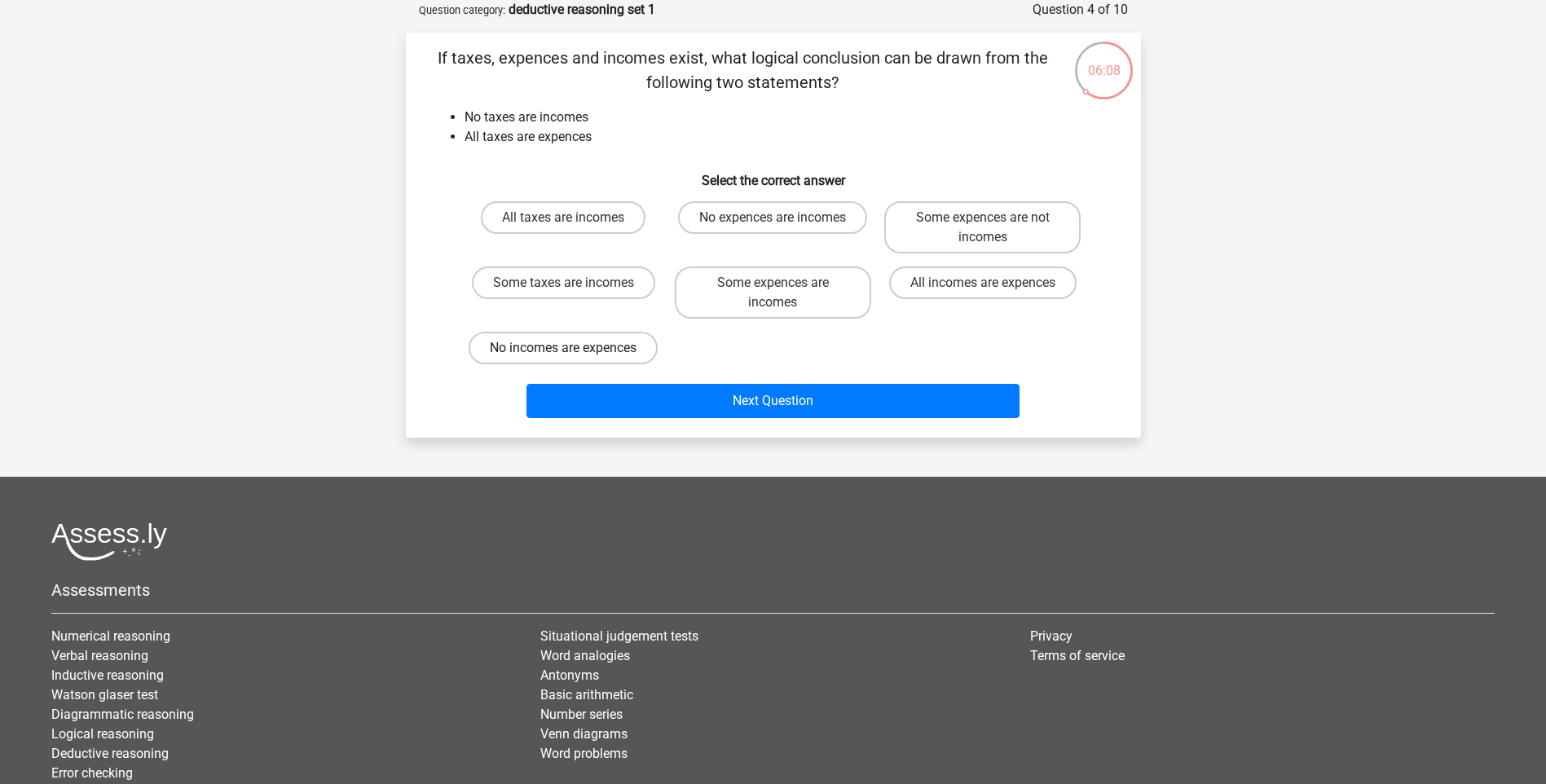
click at [620, 339] on label "No incomes are expences" at bounding box center [563, 347] width 189 height 33
click at [574, 348] on input "No incomes are expences" at bounding box center [569, 353] width 11 height 11
radio input "true"
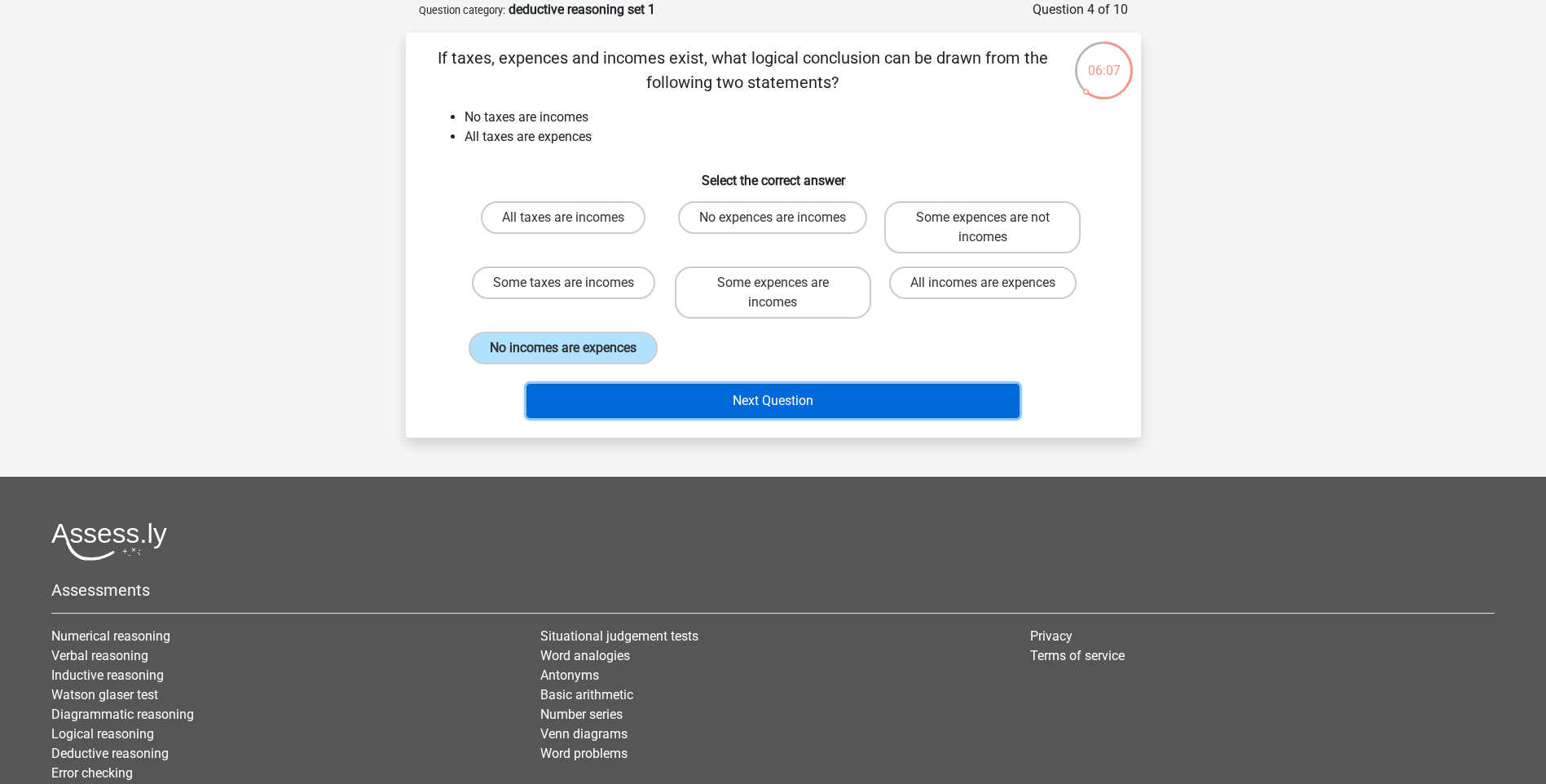
click at [716, 397] on button "Next Question" at bounding box center [773, 400] width 493 height 35
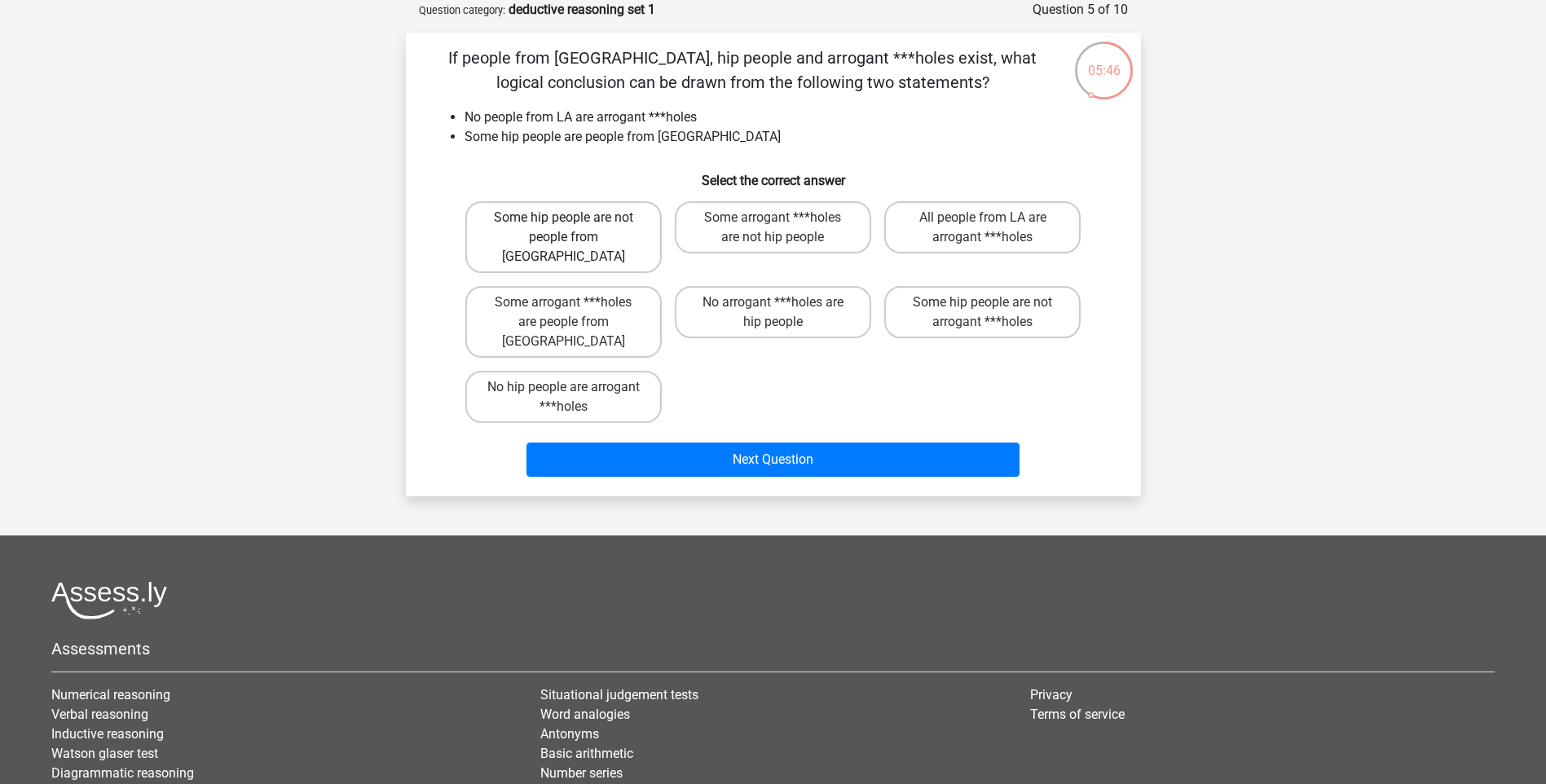
click at [602, 231] on label "Some hip people are not people from LA" at bounding box center [563, 237] width 197 height 72
click at [574, 229] on input "Some hip people are not people from LA" at bounding box center [569, 223] width 11 height 11
radio input "true"
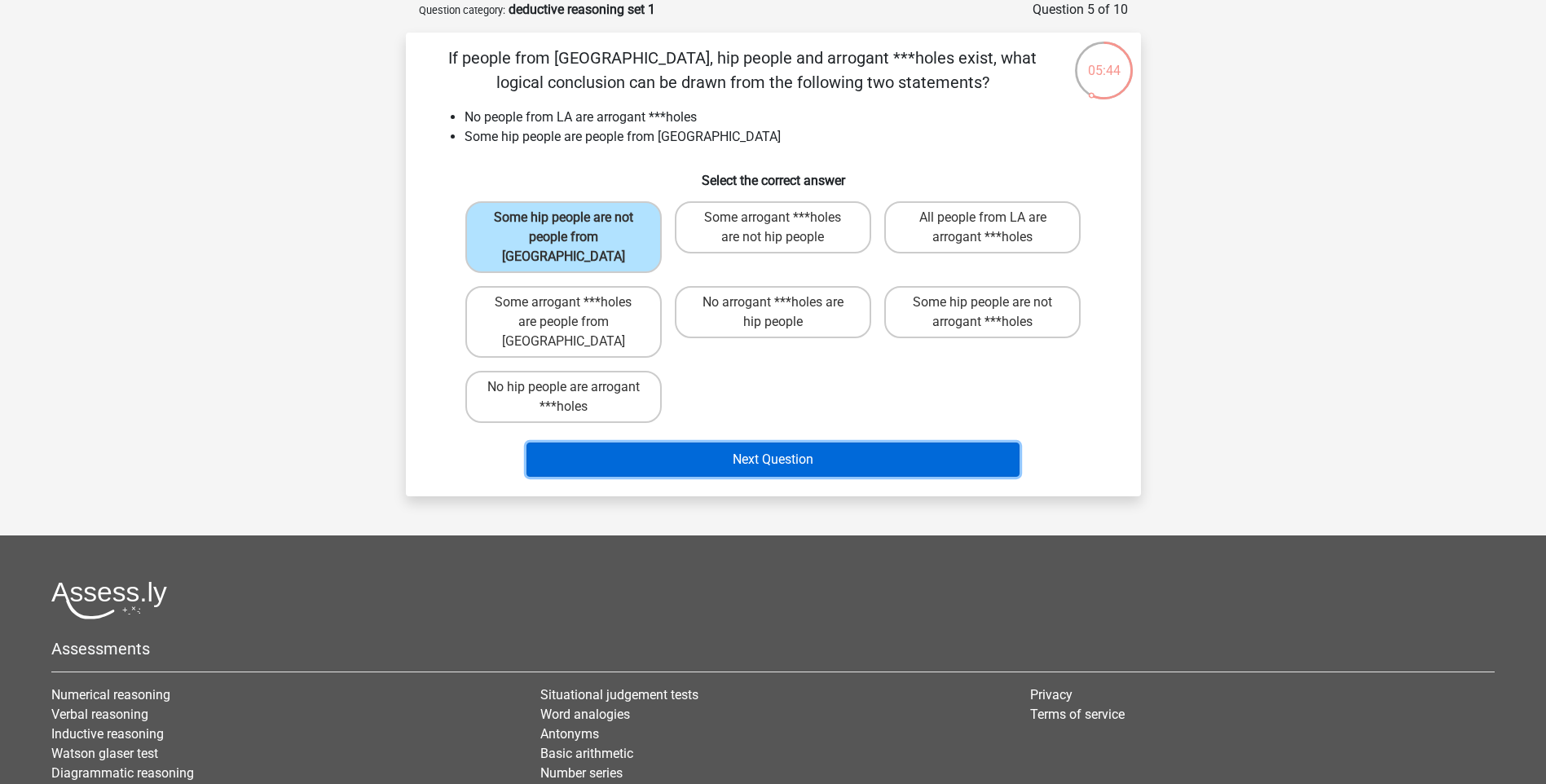
click at [796, 442] on button "Next Question" at bounding box center [773, 459] width 493 height 35
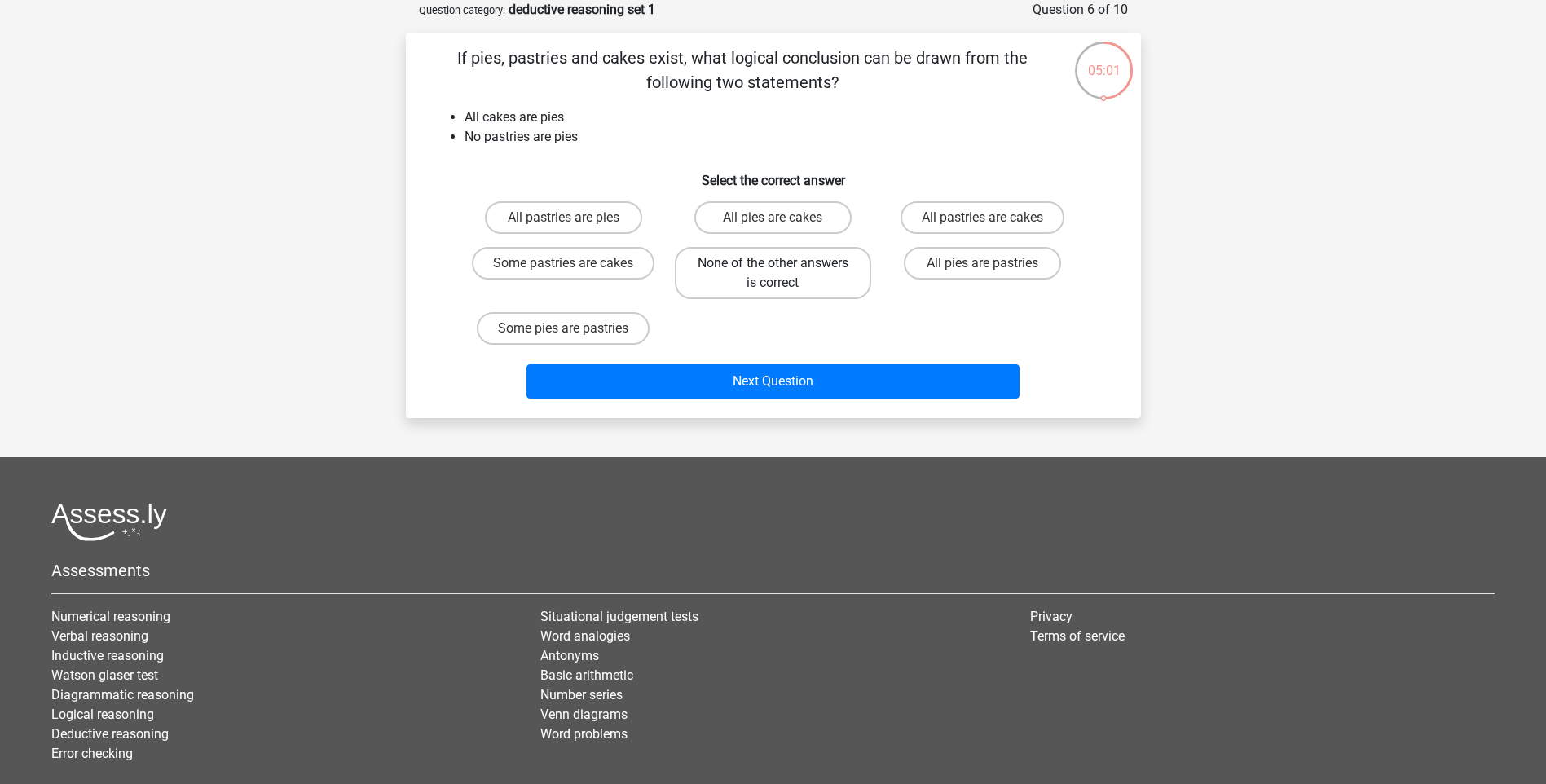
click at [790, 273] on label "None of the other answers is correct" at bounding box center [773, 273] width 197 height 52
click at [783, 273] on input "None of the other answers is correct" at bounding box center [778, 268] width 11 height 11
radio input "true"
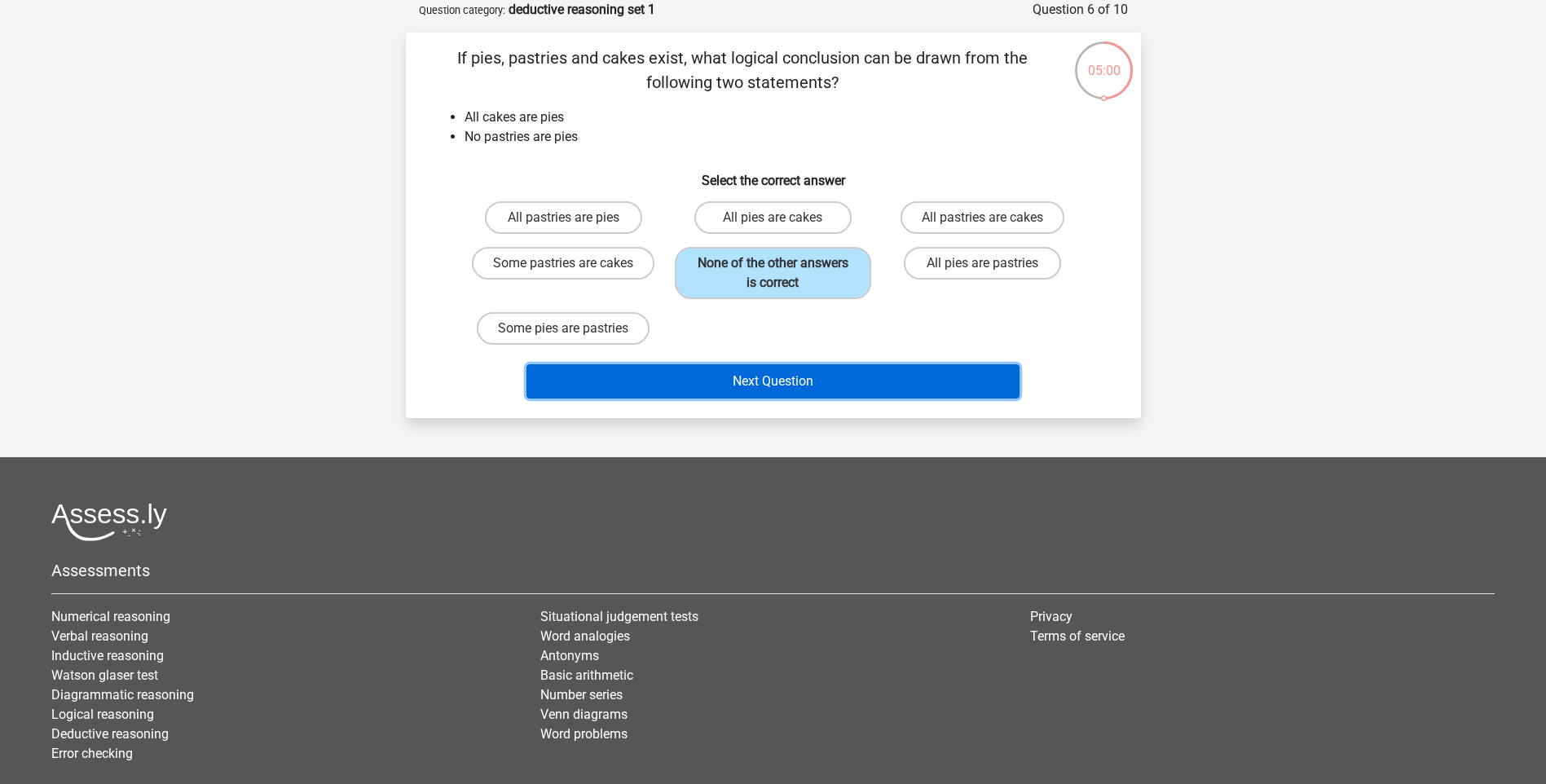
click at [824, 379] on button "Next Question" at bounding box center [773, 381] width 493 height 35
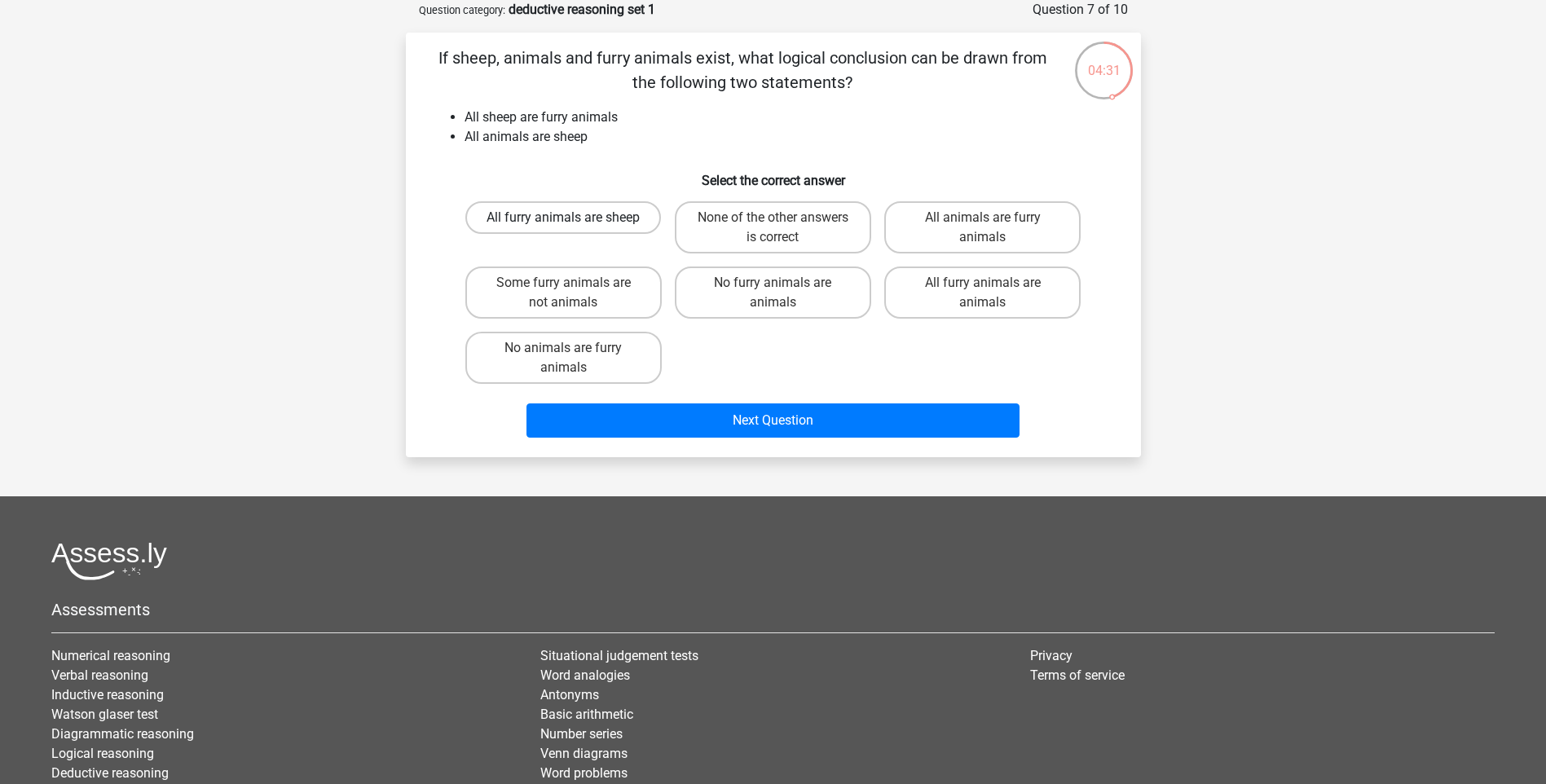
click at [631, 213] on label "All furry animals are sheep" at bounding box center [563, 217] width 196 height 33
click at [574, 218] on input "All furry animals are sheep" at bounding box center [569, 223] width 11 height 11
radio input "true"
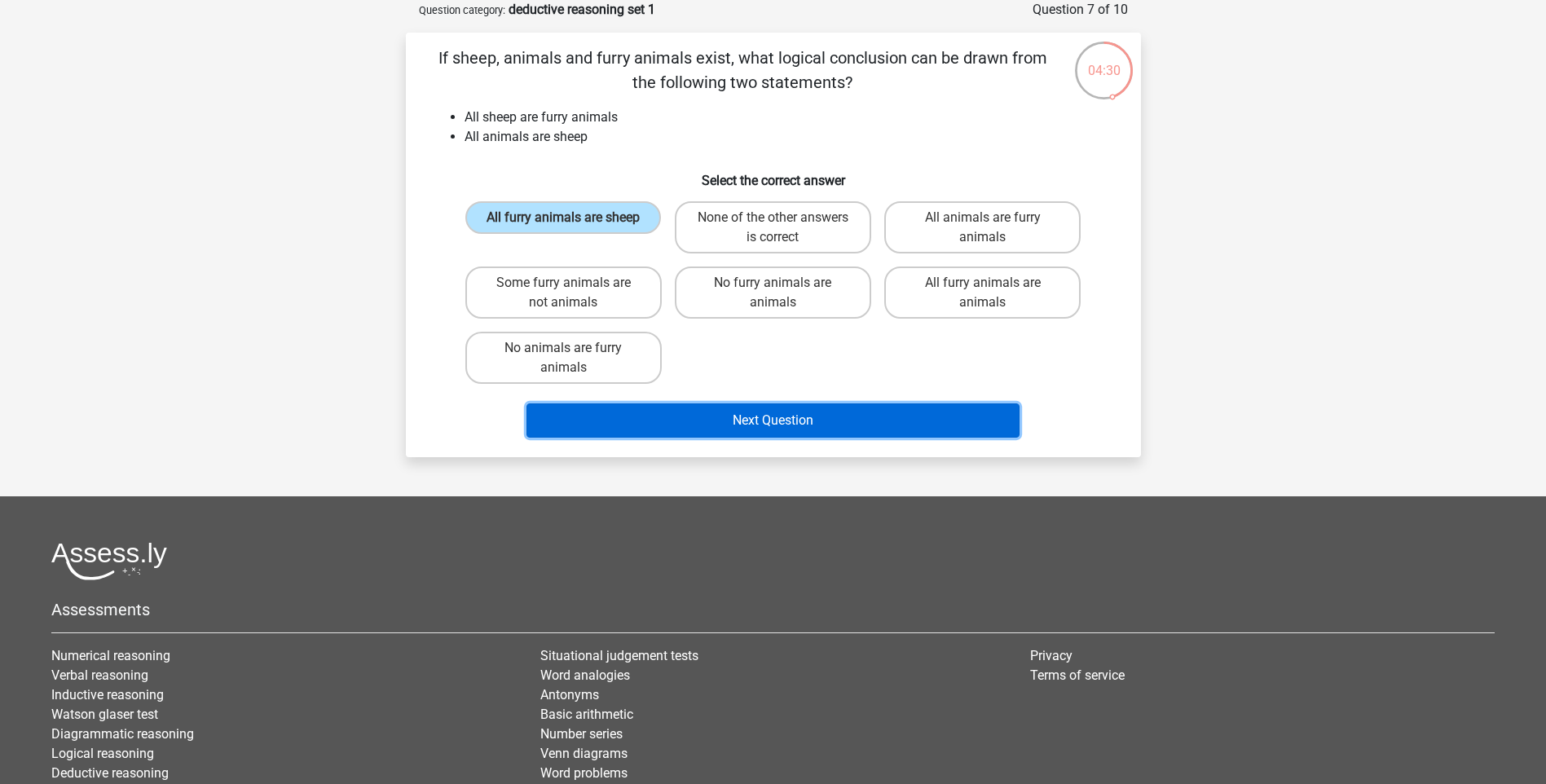
click at [790, 428] on button "Next Question" at bounding box center [773, 420] width 493 height 35
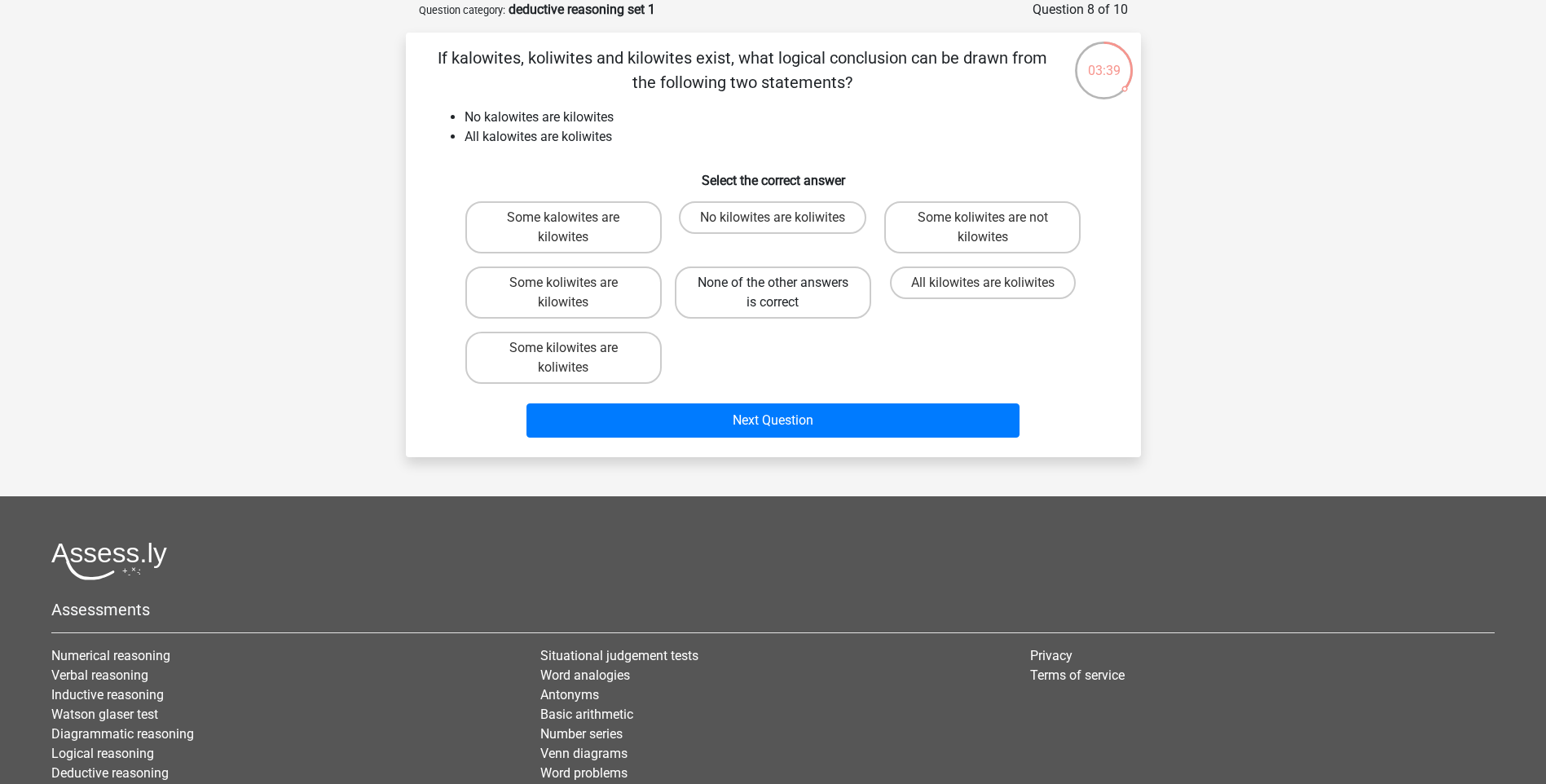
click at [808, 296] on label "None of the other answers is correct" at bounding box center [773, 292] width 197 height 52
click at [783, 293] on input "None of the other answers is correct" at bounding box center [778, 288] width 11 height 11
radio input "true"
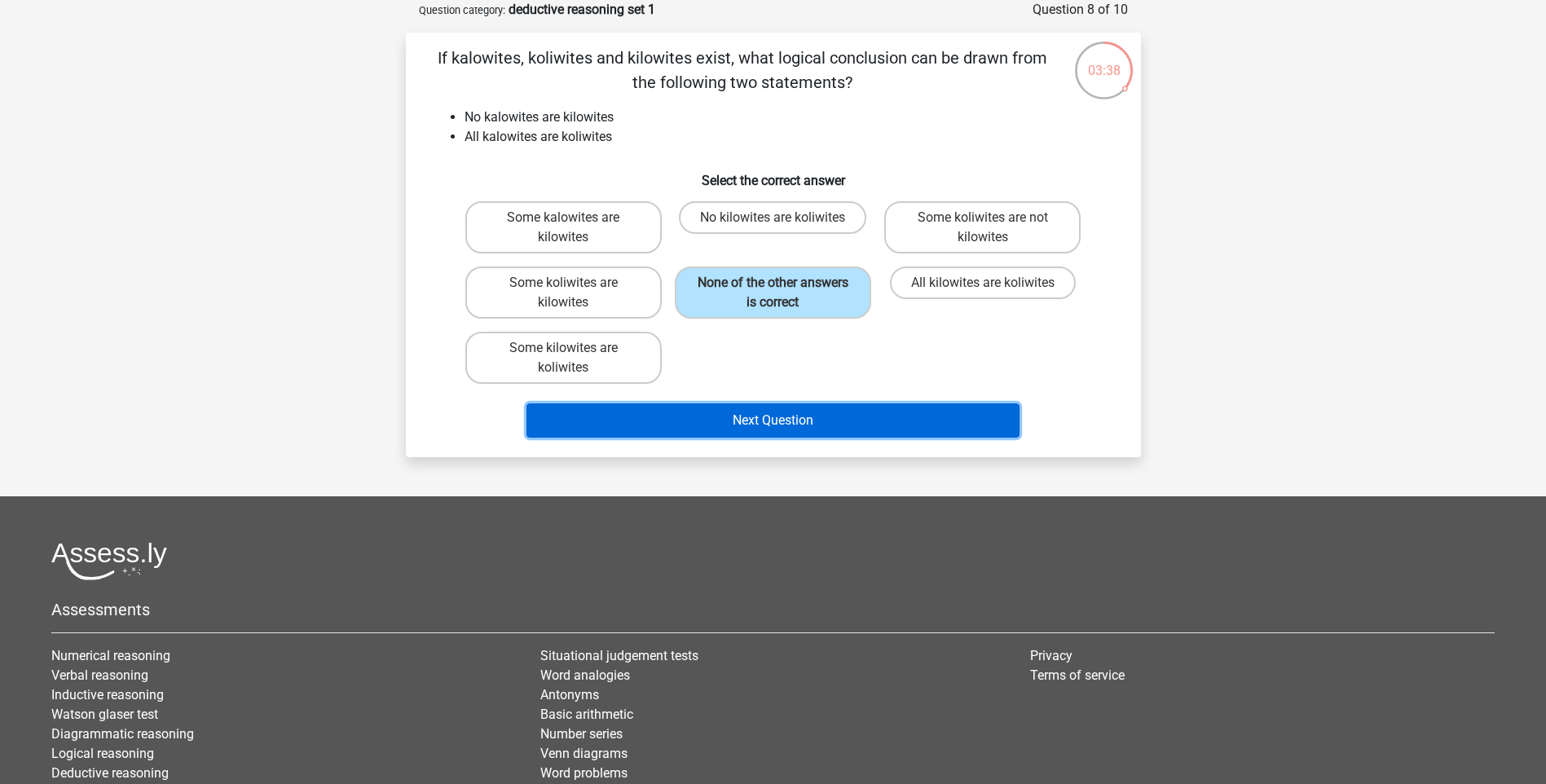
click at [808, 419] on button "Next Question" at bounding box center [773, 420] width 493 height 35
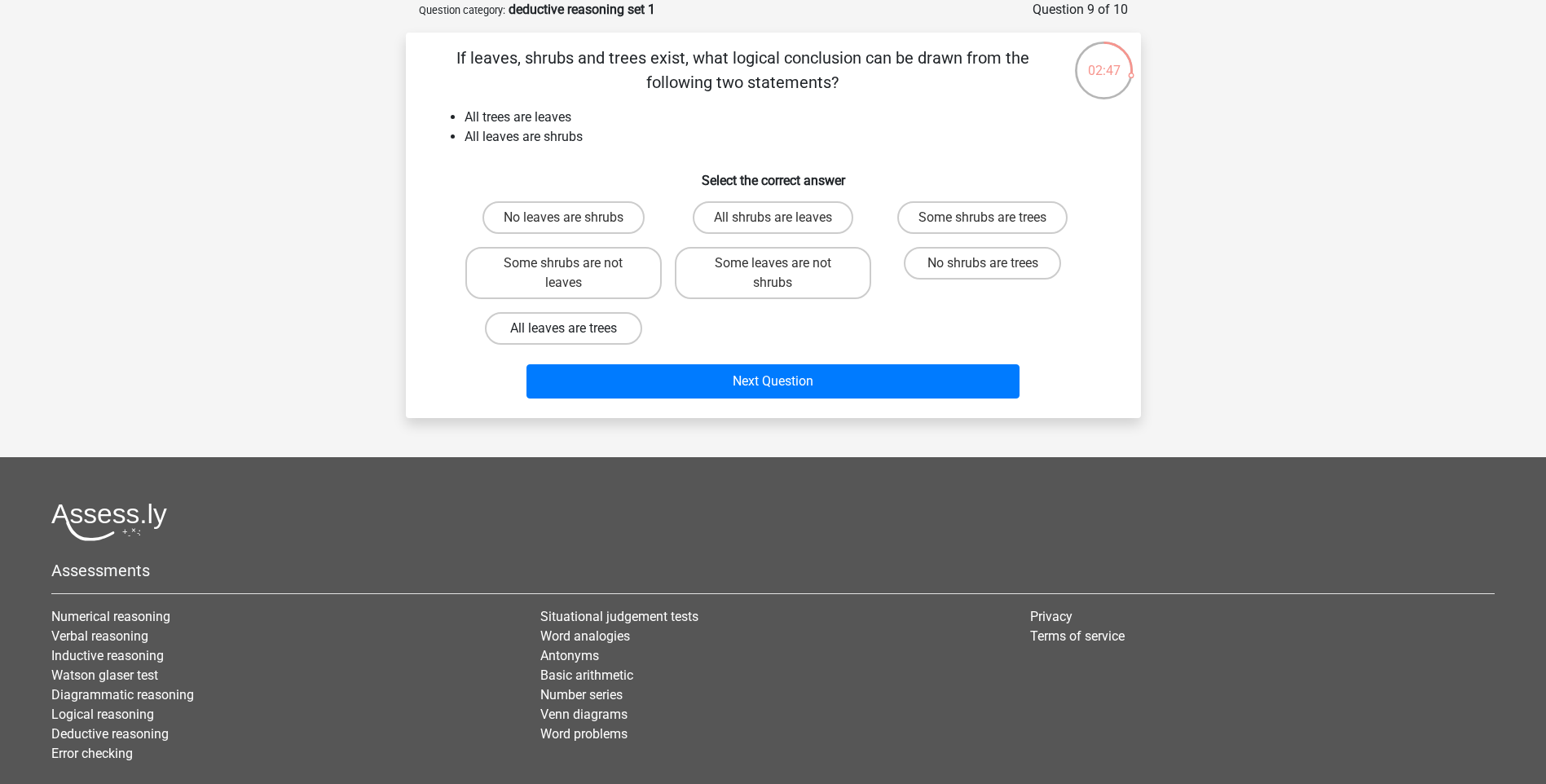
click at [610, 320] on label "All leaves are trees" at bounding box center [563, 328] width 158 height 33
click at [574, 329] on input "All leaves are trees" at bounding box center [569, 334] width 11 height 11
radio input "true"
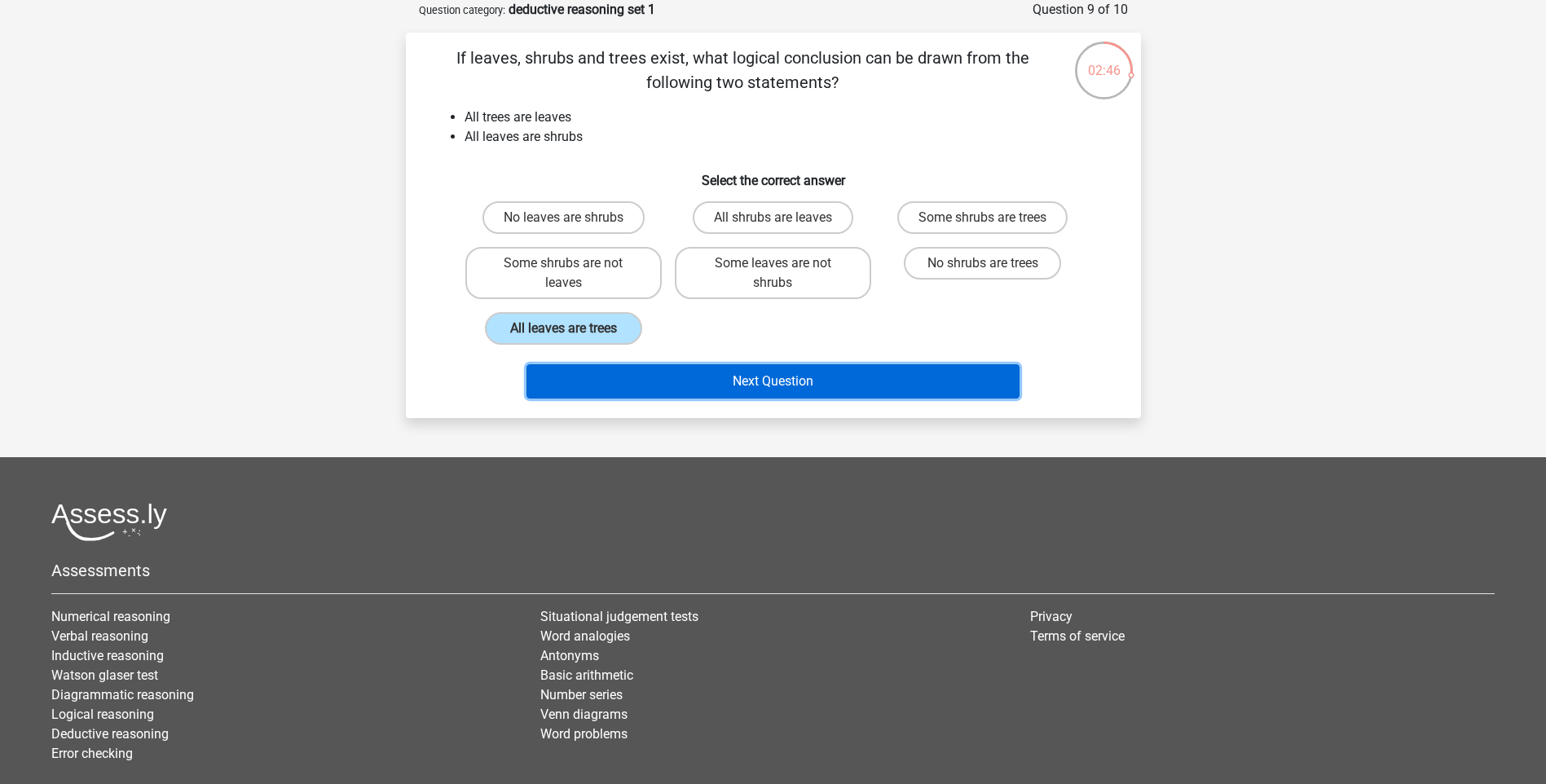
click at [728, 376] on button "Next Question" at bounding box center [773, 381] width 493 height 35
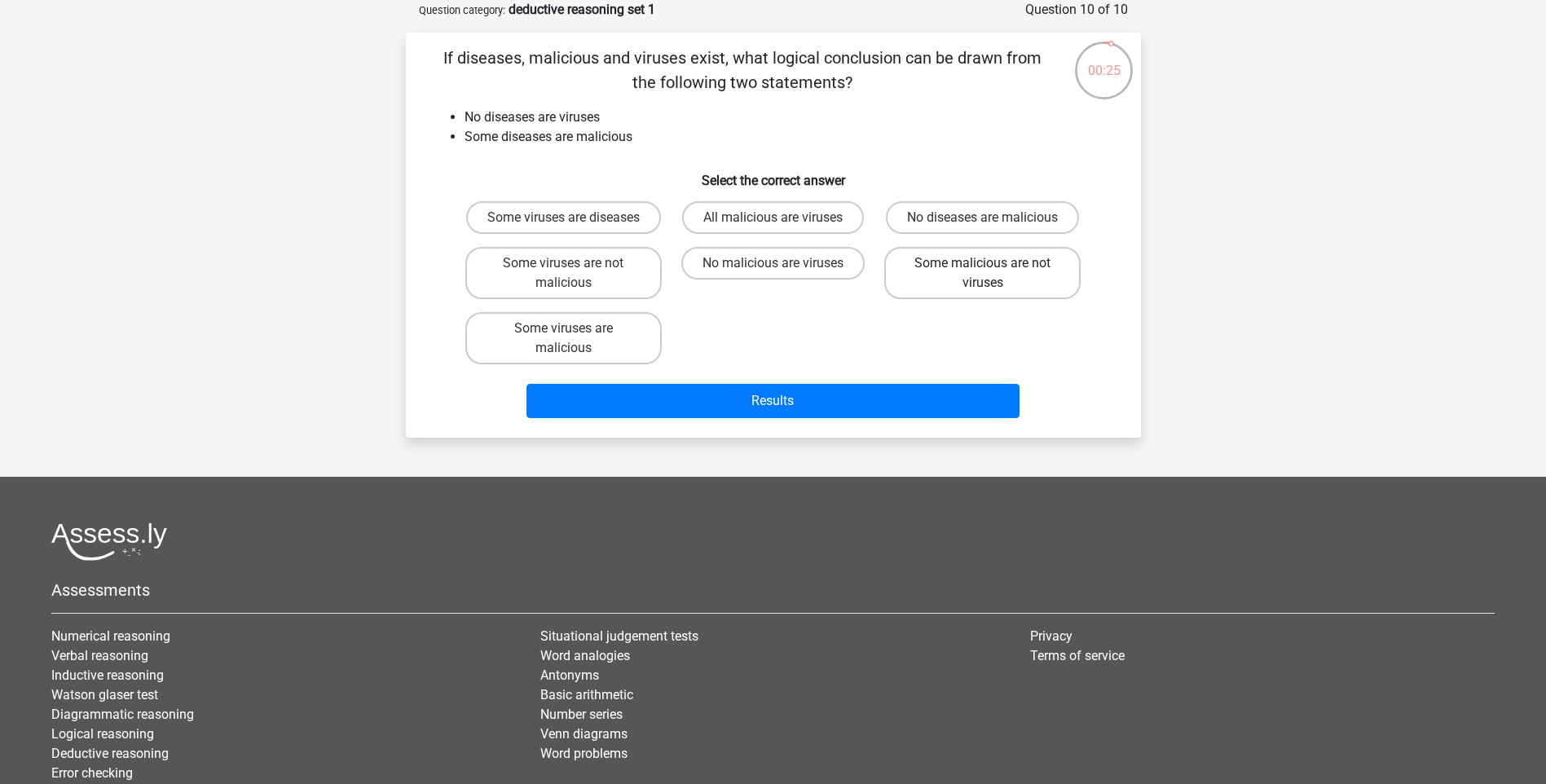
click at [983, 299] on label "Some malicious are not viruses" at bounding box center [983, 273] width 197 height 52
click at [983, 274] on input "Some malicious are not viruses" at bounding box center [988, 268] width 11 height 11
radio input "true"
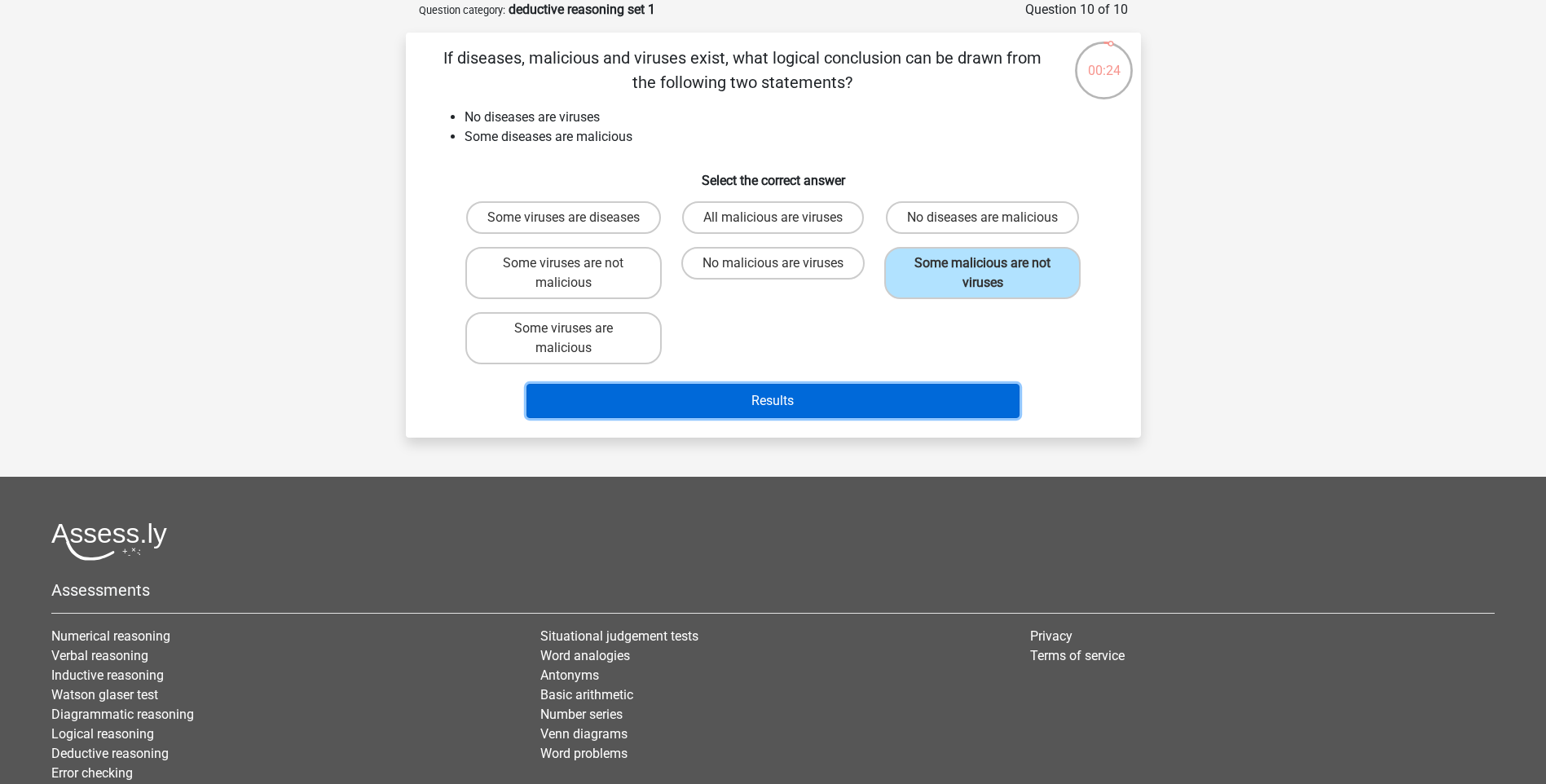
click at [861, 411] on button "Results" at bounding box center [773, 400] width 493 height 35
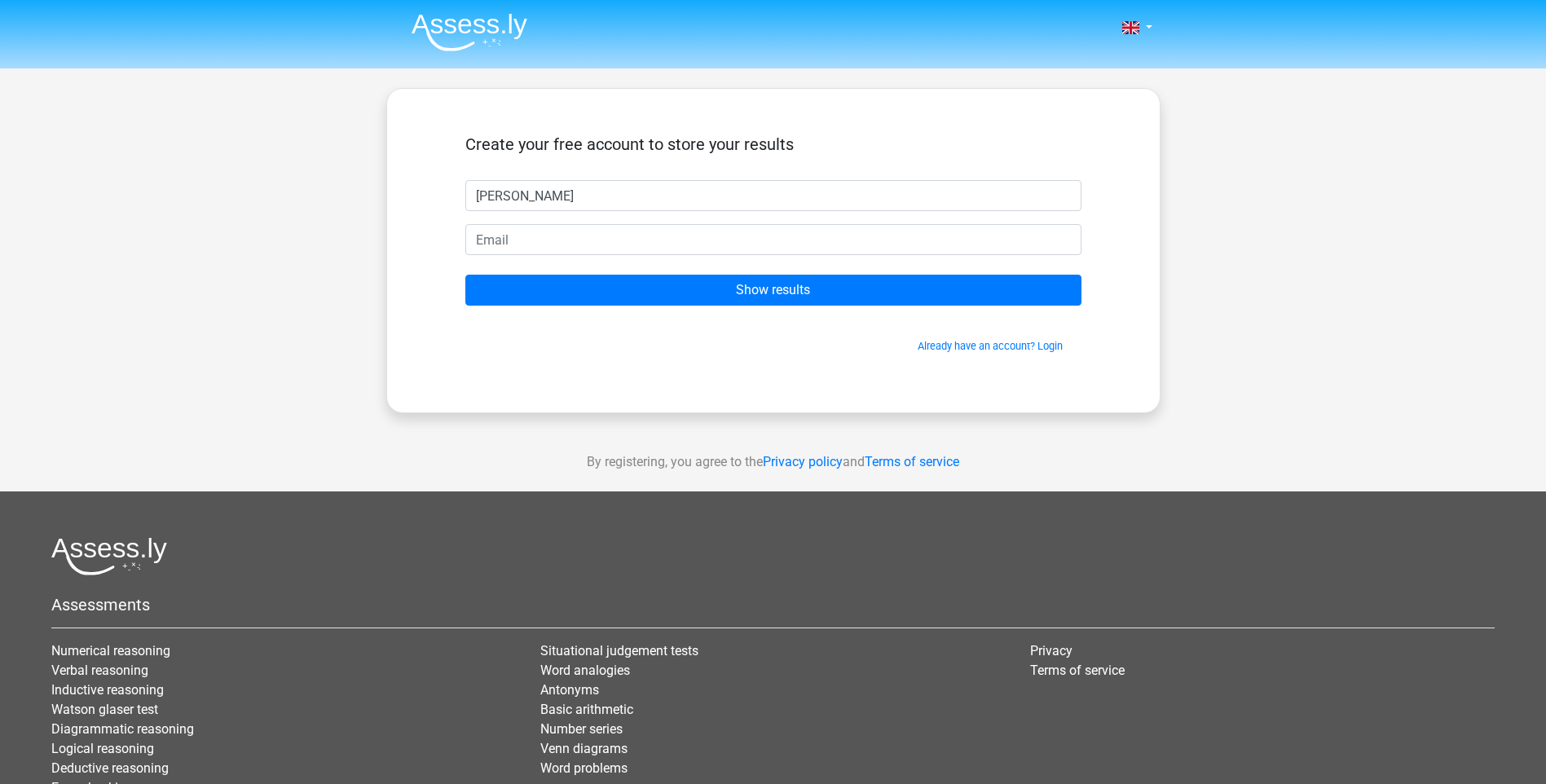
type input "[PERSON_NAME]"
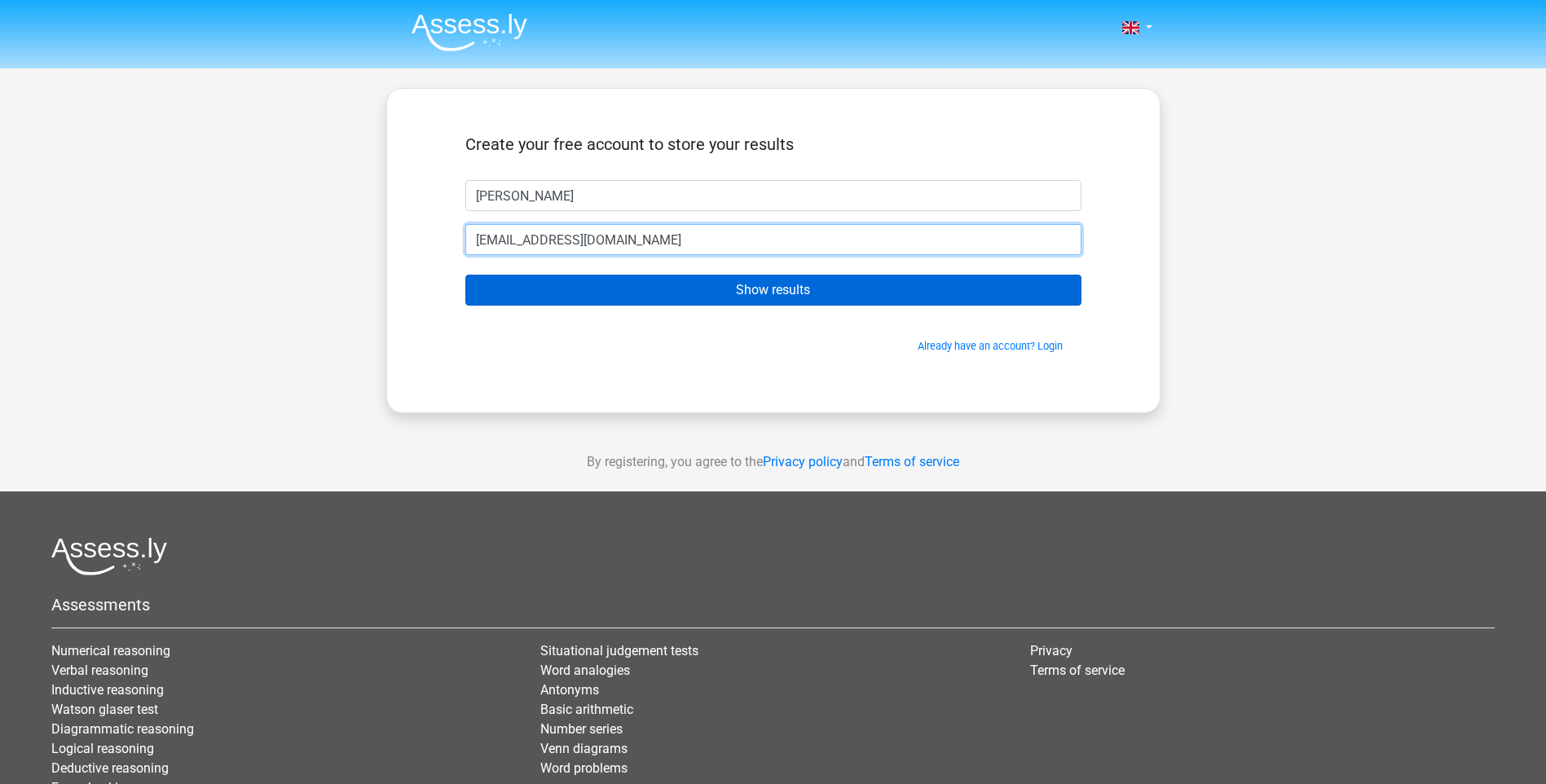
type input "[EMAIL_ADDRESS][DOMAIN_NAME]"
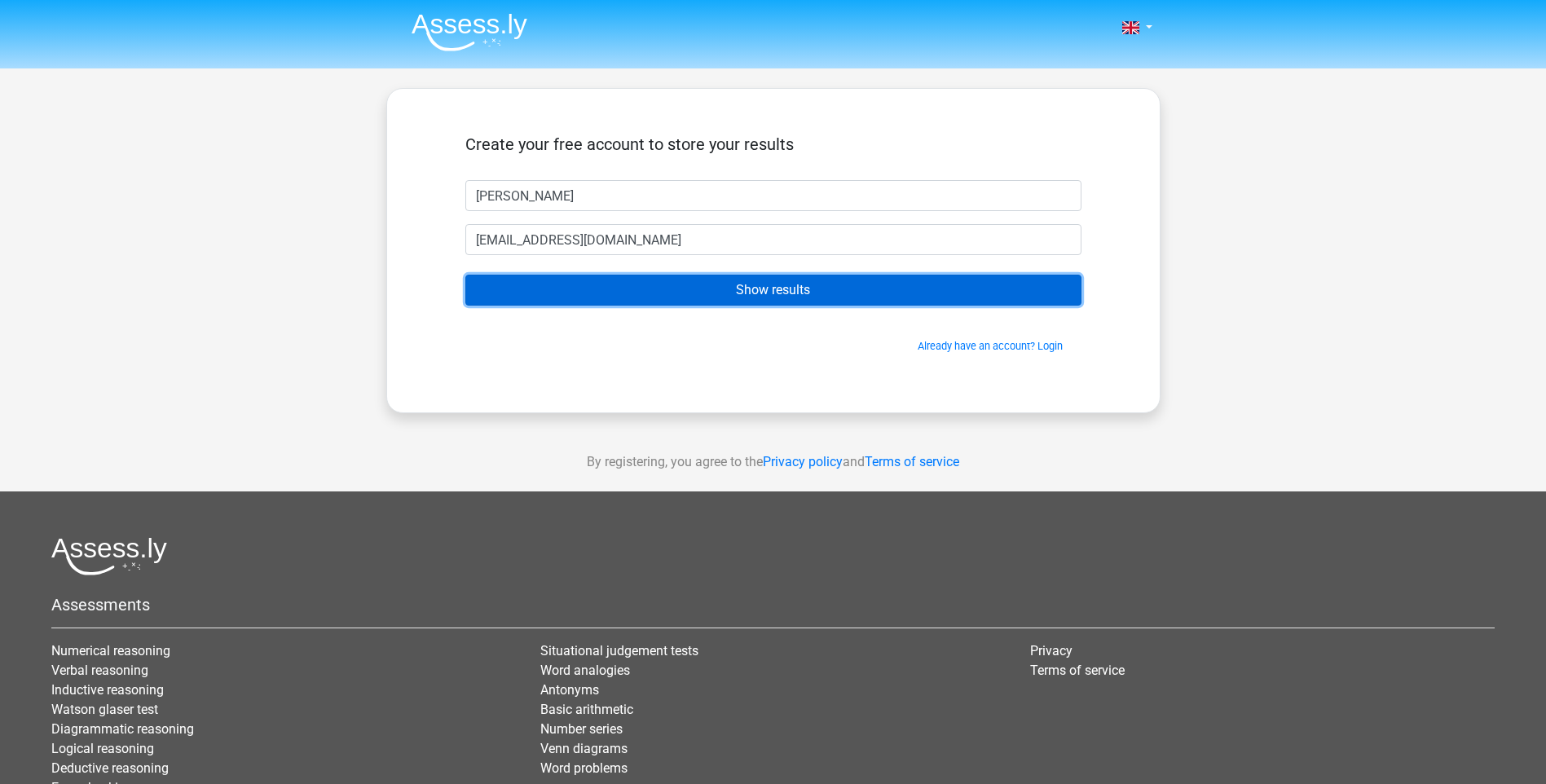
click at [812, 296] on input "Show results" at bounding box center [773, 290] width 616 height 31
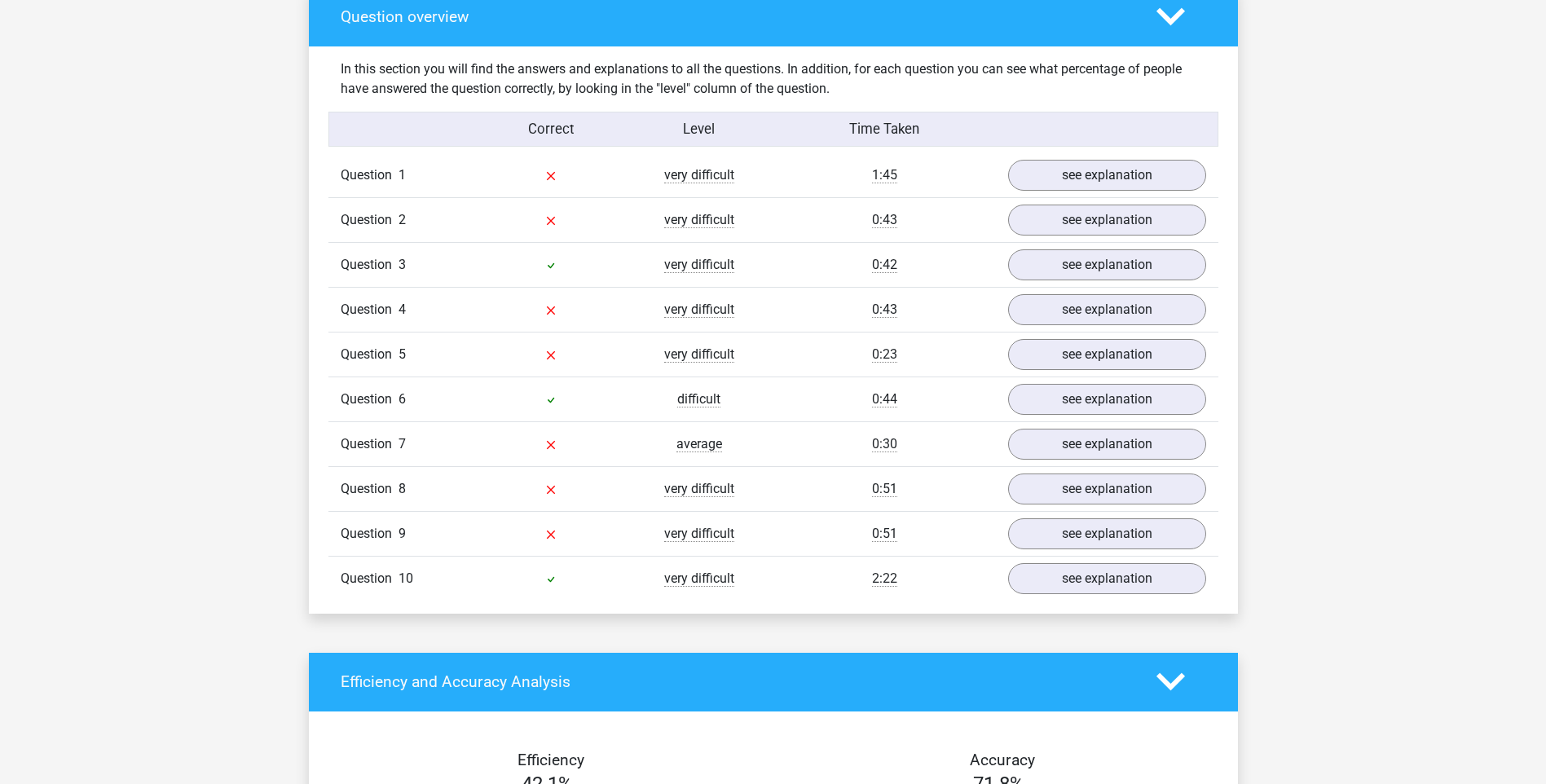
scroll to position [1223, 0]
